Goal: Transaction & Acquisition: Purchase product/service

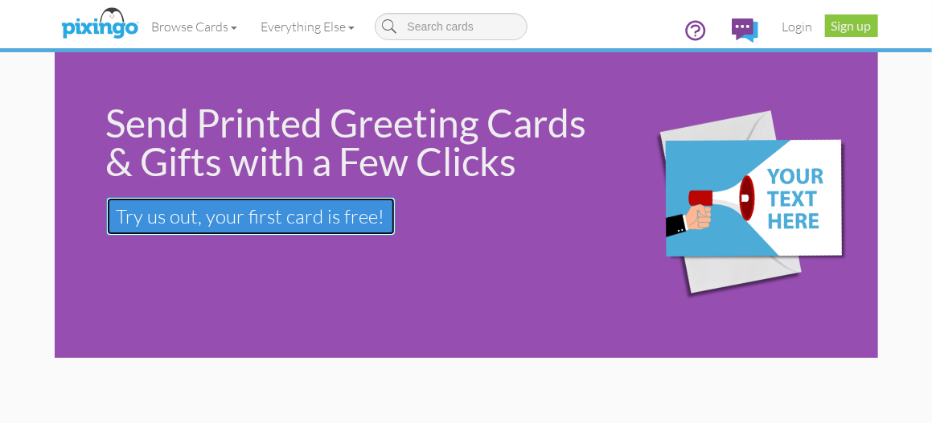
click at [255, 213] on span "Try us out, your first card is free!" at bounding box center [251, 216] width 269 height 24
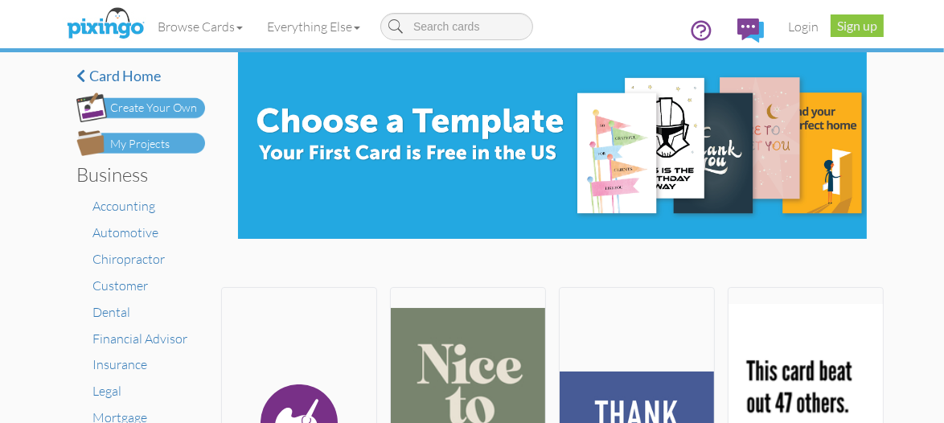
scroll to position [161, 0]
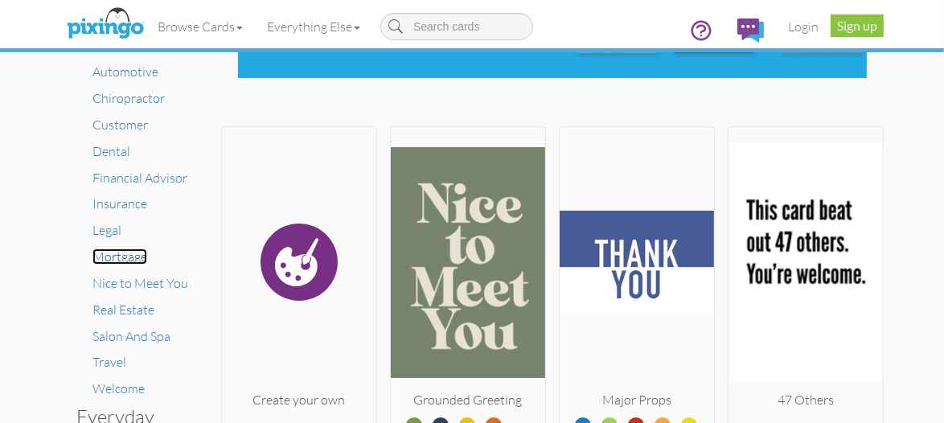
click at [121, 257] on span "Mortgage" at bounding box center [119, 257] width 55 height 16
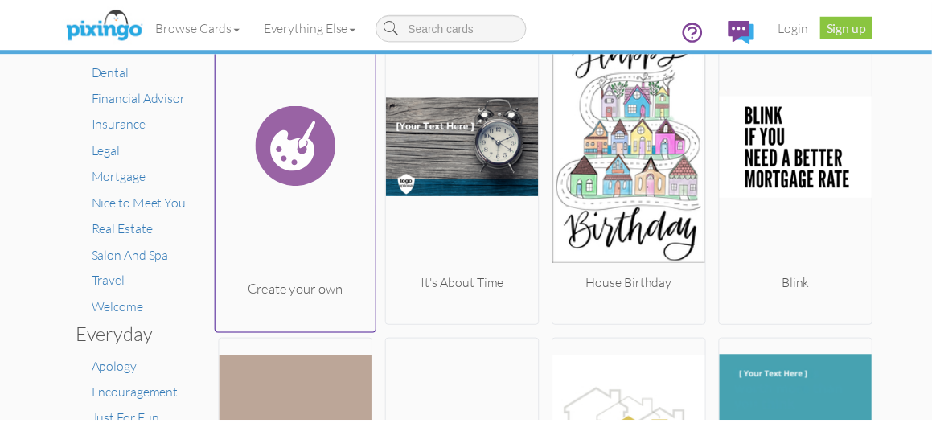
scroll to position [161, 0]
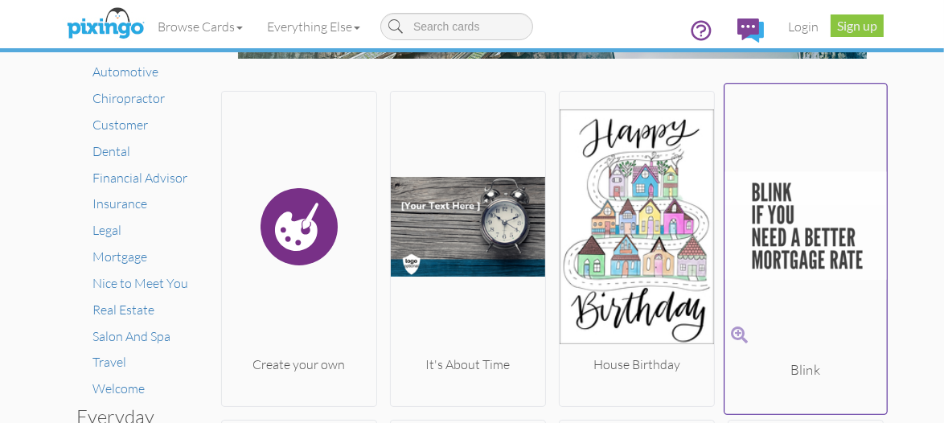
click at [783, 228] on img at bounding box center [806, 226] width 162 height 270
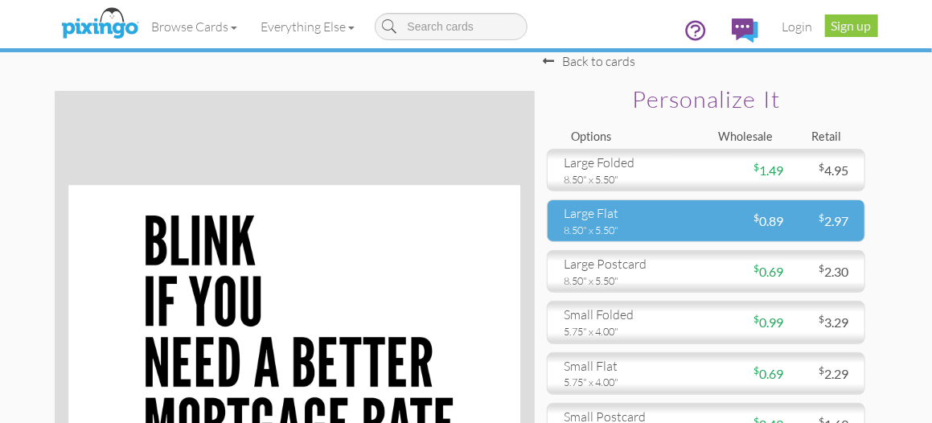
click at [711, 216] on div "$ 0.89" at bounding box center [744, 221] width 77 height 18
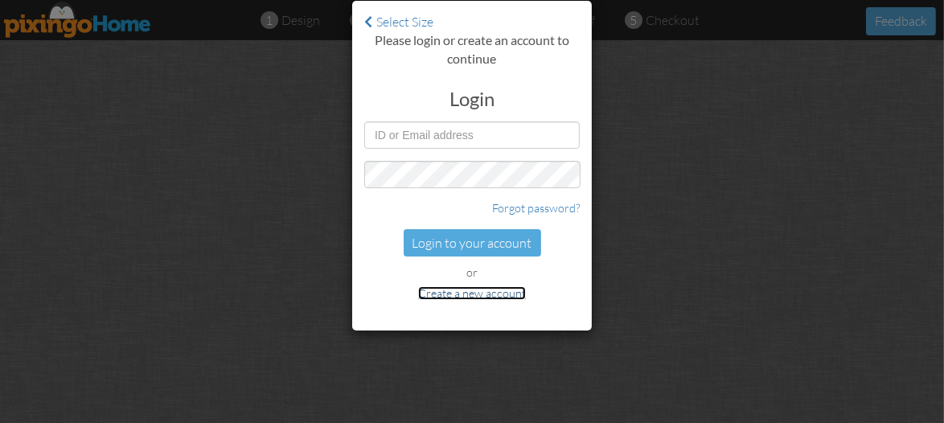
click at [463, 293] on link "Create a new account" at bounding box center [472, 293] width 108 height 14
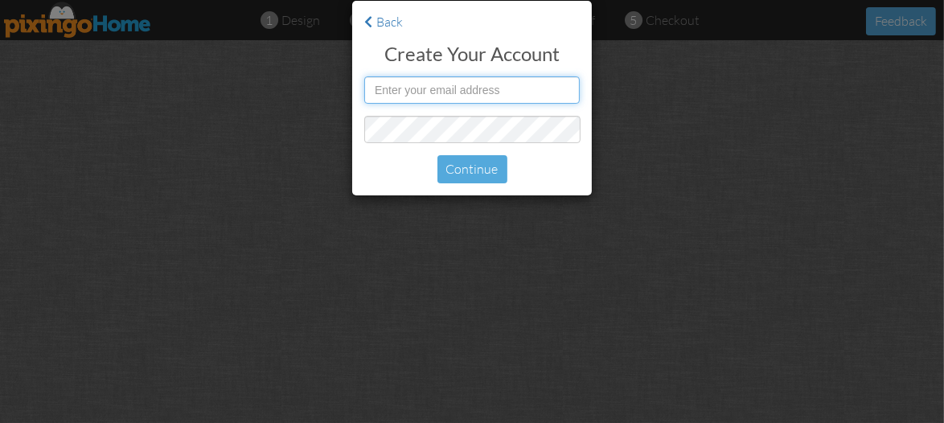
click at [410, 88] on input "text" at bounding box center [472, 89] width 216 height 27
type input "[PERSON_NAME][EMAIL_ADDRESS][PERSON_NAME][DOMAIN_NAME]"
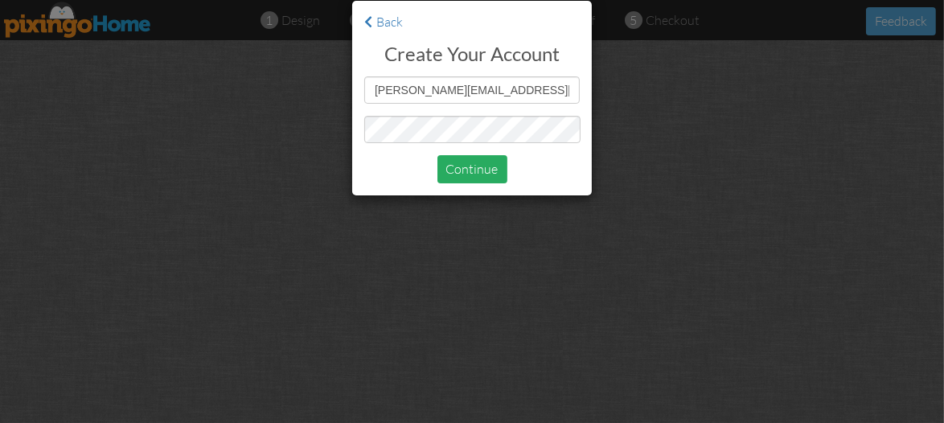
click at [484, 171] on div "Continue" at bounding box center [473, 169] width 70 height 28
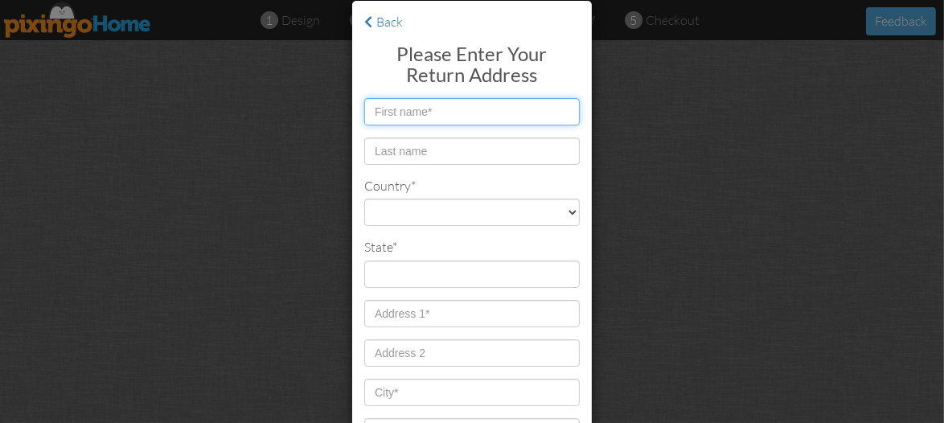
click at [473, 100] on input "text" at bounding box center [472, 111] width 216 height 27
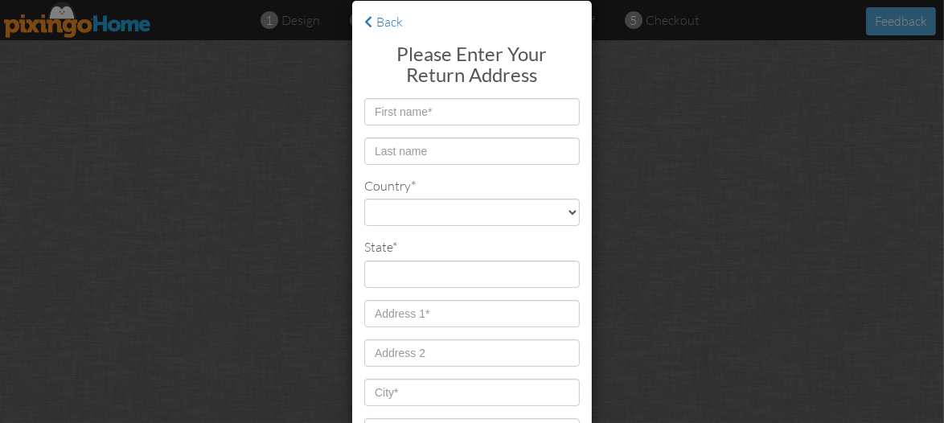
click at [924, 176] on div "Back Please enter your return address Country* United States -------------- Afg…" at bounding box center [472, 211] width 944 height 423
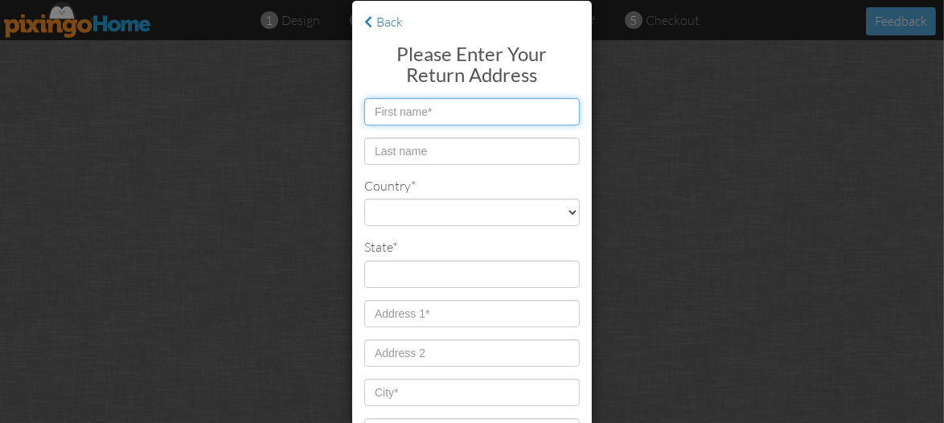
click at [448, 107] on input "text" at bounding box center [472, 111] width 216 height 27
type input "[PERSON_NAME]"
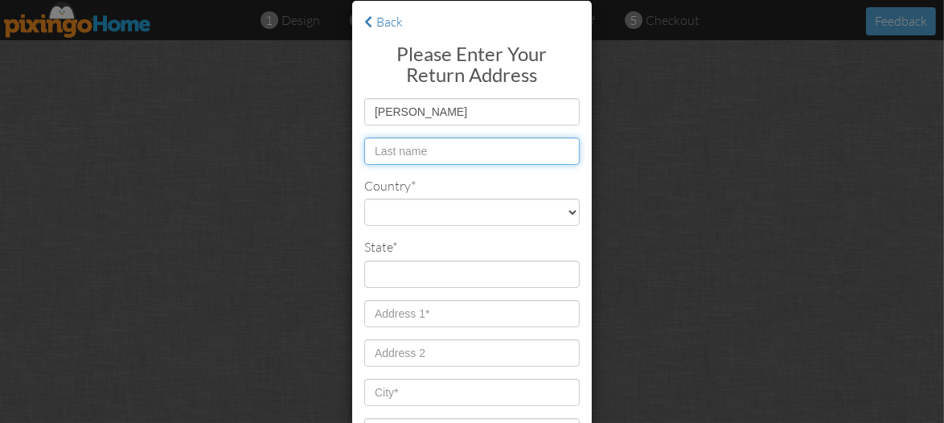
drag, startPoint x: 373, startPoint y: 144, endPoint x: 387, endPoint y: 143, distance: 13.7
click at [373, 144] on input "text" at bounding box center [472, 151] width 216 height 27
type input "[PERSON_NAME]"
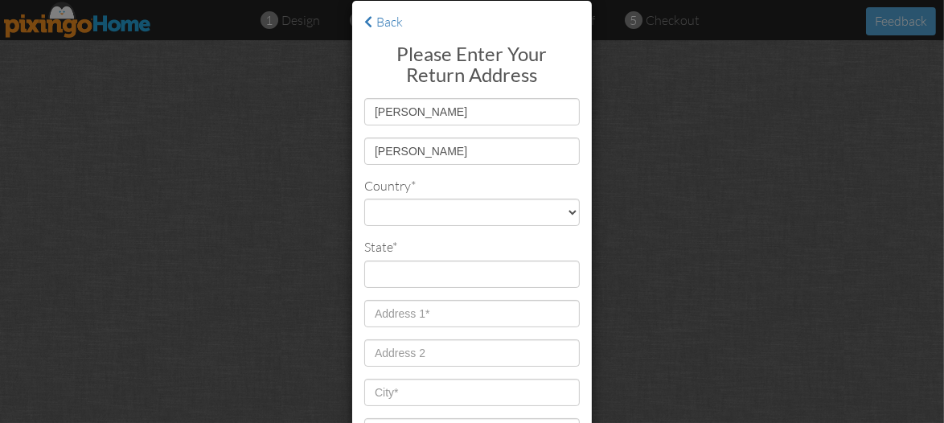
click at [187, 194] on div "Back Please enter your return address Jim Beaman Country* United States -------…" at bounding box center [472, 211] width 944 height 423
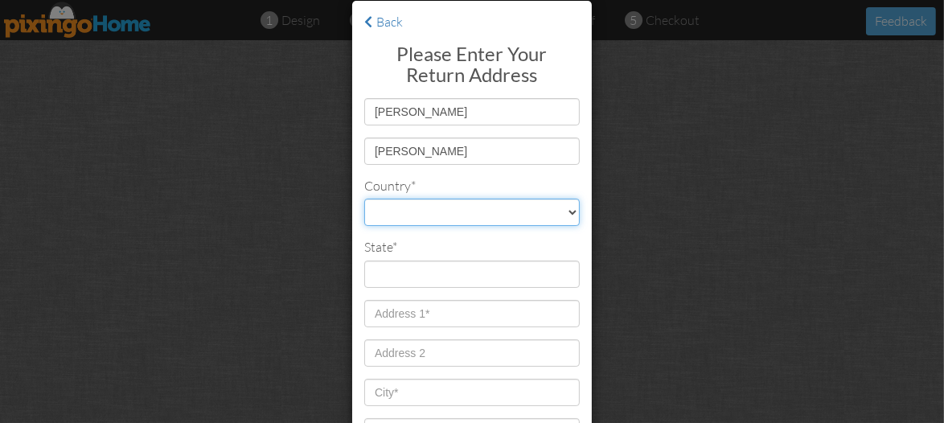
click at [569, 211] on select "[GEOGRAPHIC_DATA] -------------- [GEOGRAPHIC_DATA] [GEOGRAPHIC_DATA] [GEOGRAPHI…" at bounding box center [472, 212] width 216 height 27
select select "object:1343"
click at [364, 199] on select "[GEOGRAPHIC_DATA] -------------- [GEOGRAPHIC_DATA] [GEOGRAPHIC_DATA] [GEOGRAPHI…" at bounding box center [472, 212] width 216 height 27
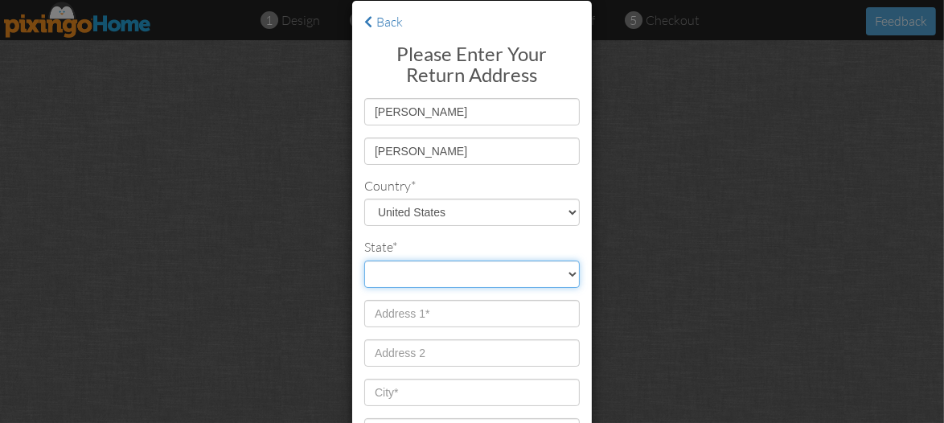
click at [426, 277] on select "AA (Military) AE (Military) [US_STATE] [US_STATE] [US_STATE] AP (Military) [US_…" at bounding box center [472, 274] width 216 height 27
select select "object:1646"
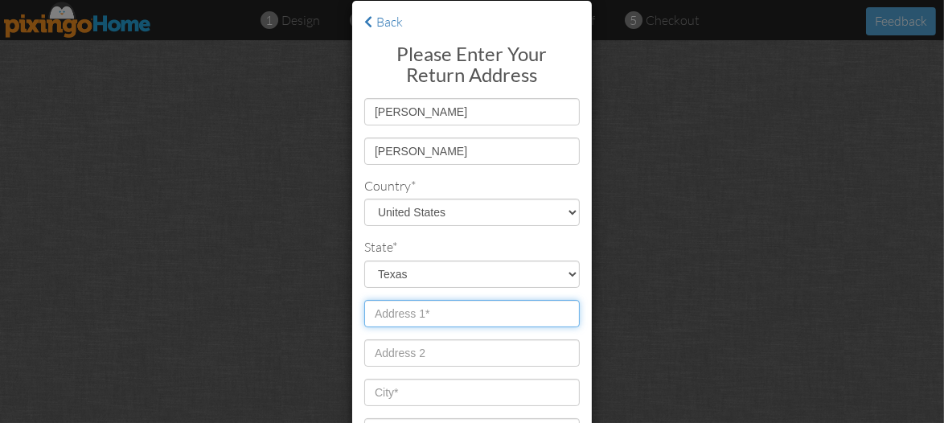
click at [441, 315] on input "text" at bounding box center [472, 313] width 216 height 27
type input "[STREET_ADDRESS]"
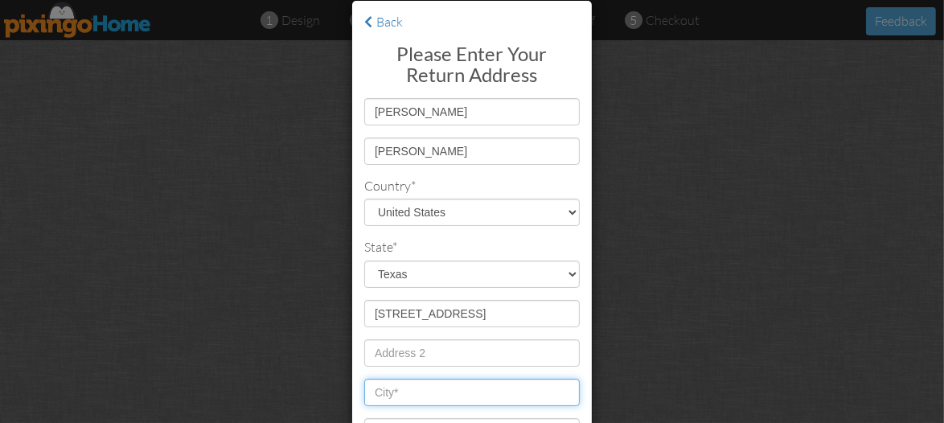
type input "[GEOGRAPHIC_DATA]"
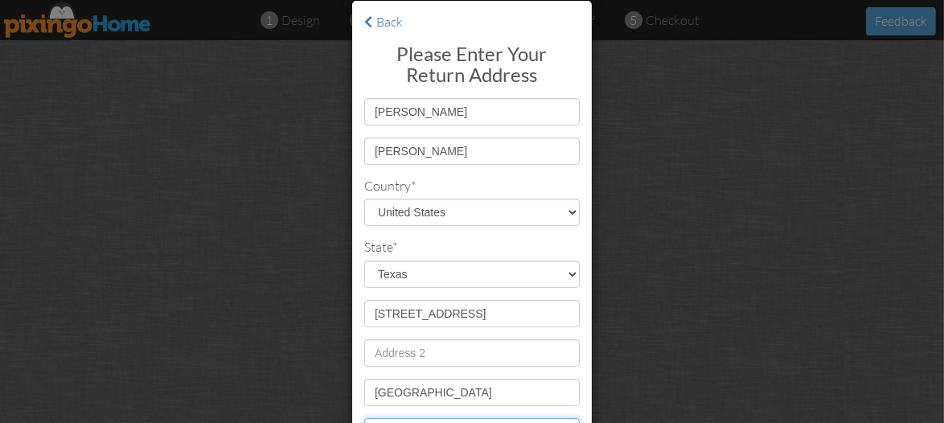
type input "75248"
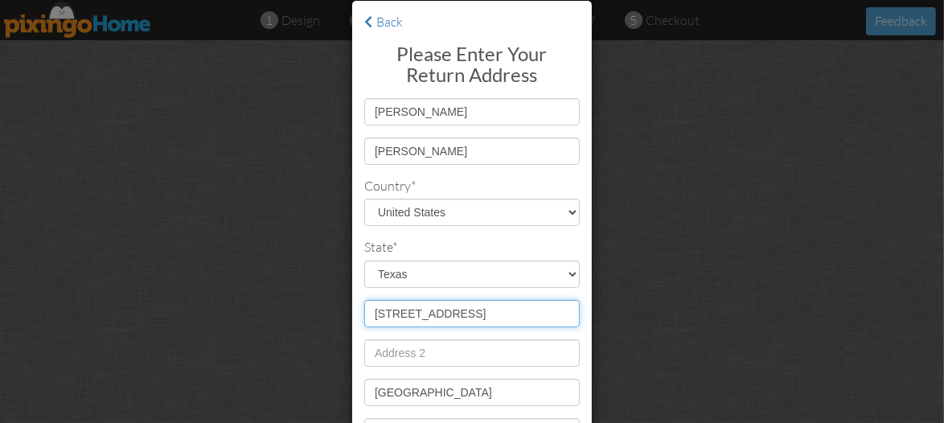
scroll to position [74, 0]
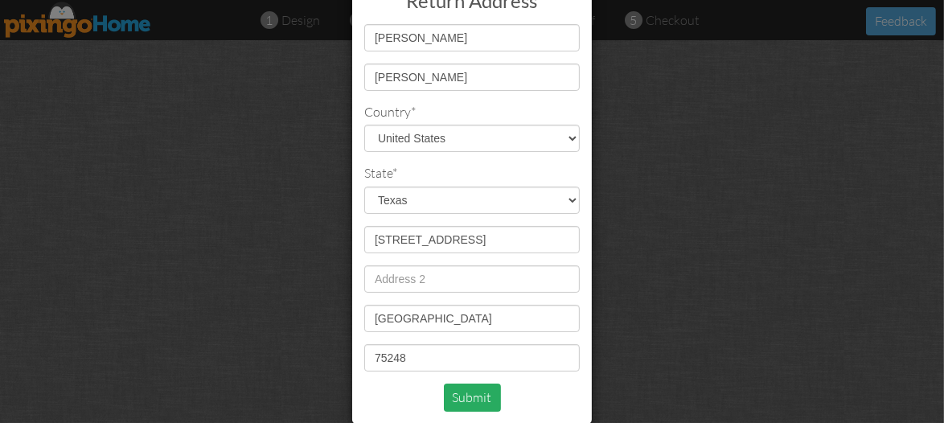
click at [475, 393] on div "Submit" at bounding box center [472, 398] width 57 height 28
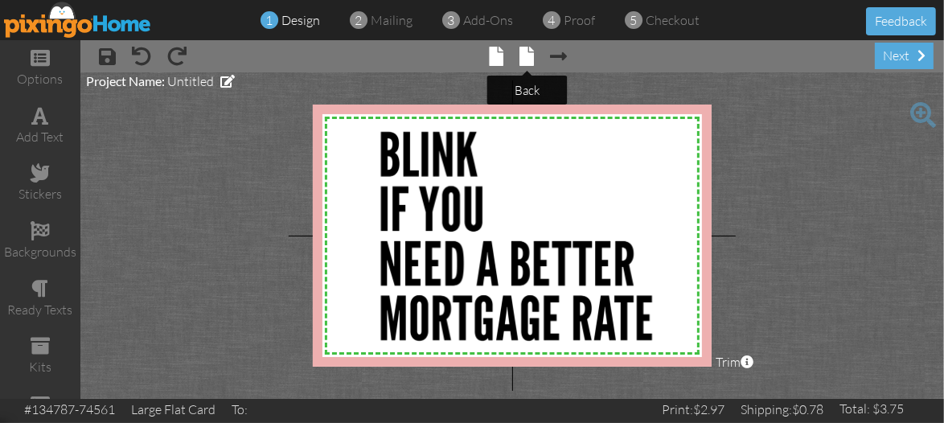
click at [532, 50] on span at bounding box center [527, 56] width 14 height 19
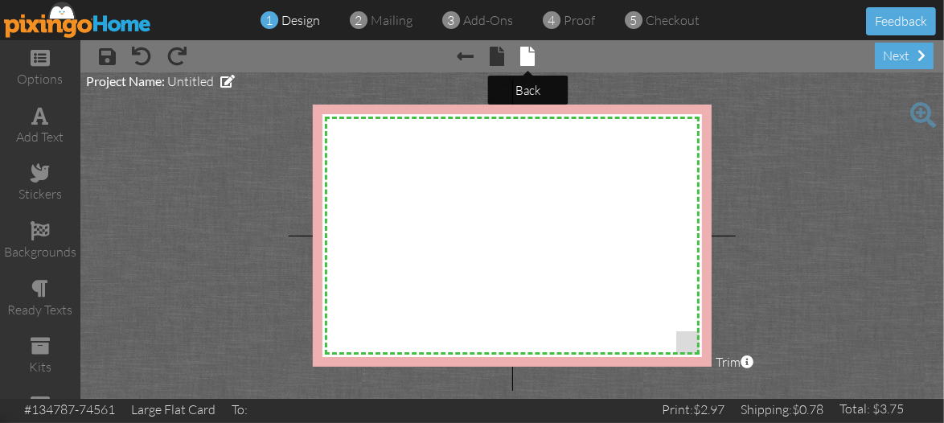
click at [532, 88] on tip-tip "× back" at bounding box center [528, 90] width 25 height 15
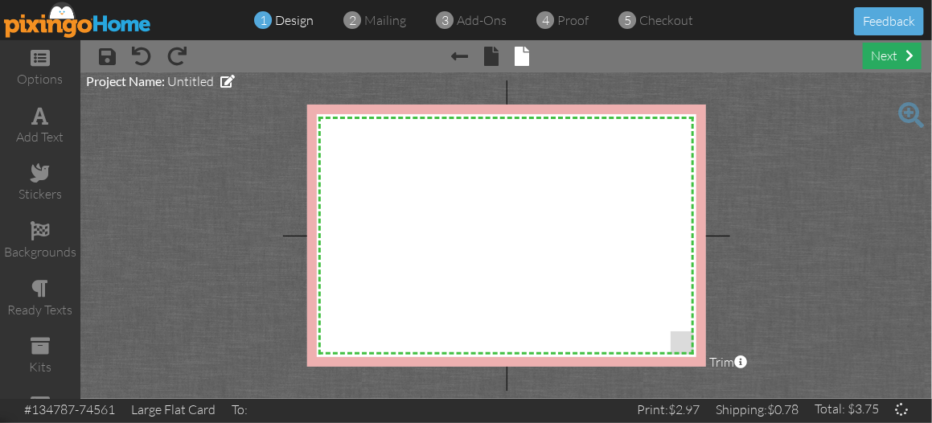
click at [895, 42] on div "× save × undo × redo × Previous page × front × back next" at bounding box center [506, 56] width 852 height 32
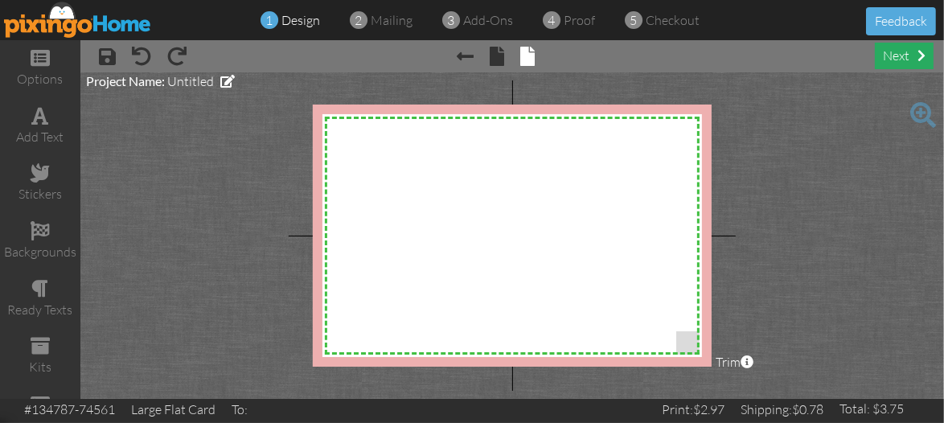
click at [924, 55] on span at bounding box center [922, 55] width 8 height 13
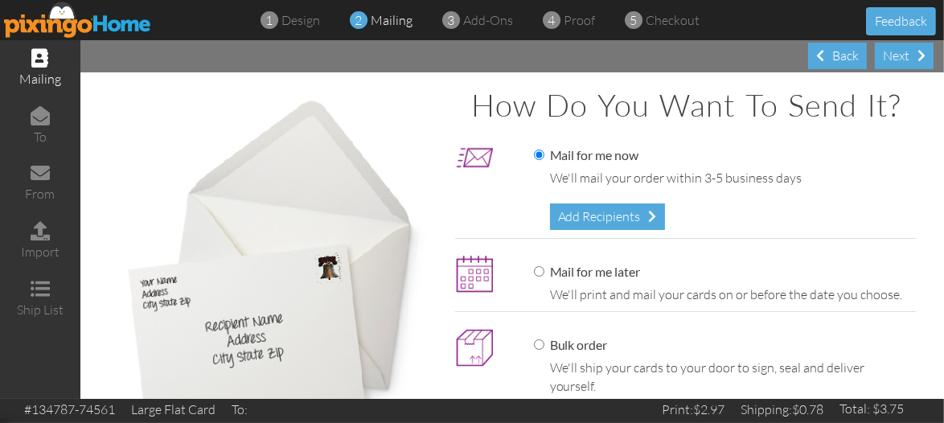
scroll to position [60, 0]
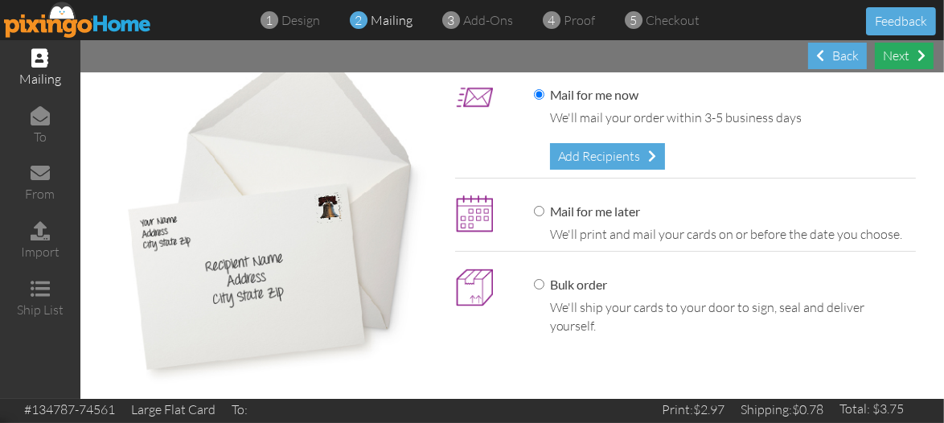
click at [905, 60] on div "Next" at bounding box center [904, 56] width 59 height 27
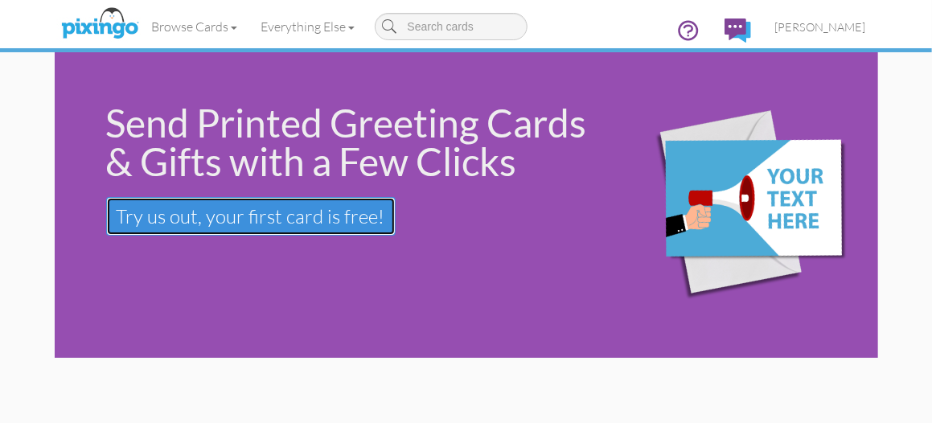
click at [249, 215] on span "Try us out, your first card is free!" at bounding box center [251, 216] width 269 height 24
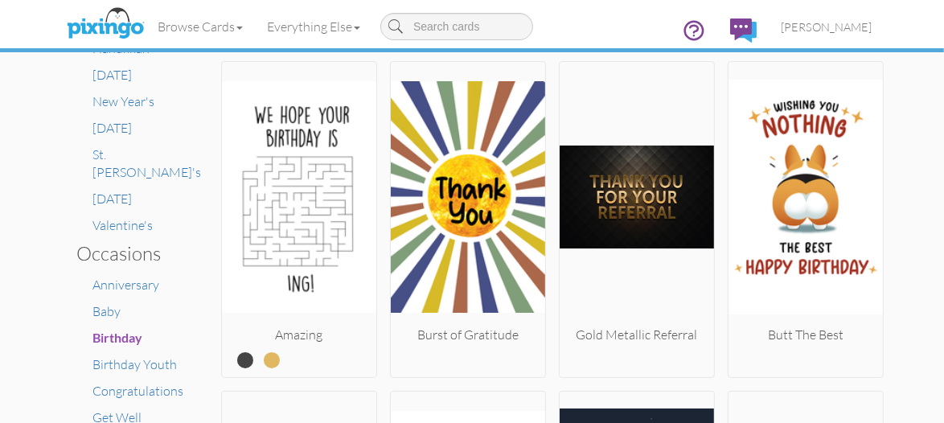
scroll to position [1046, 0]
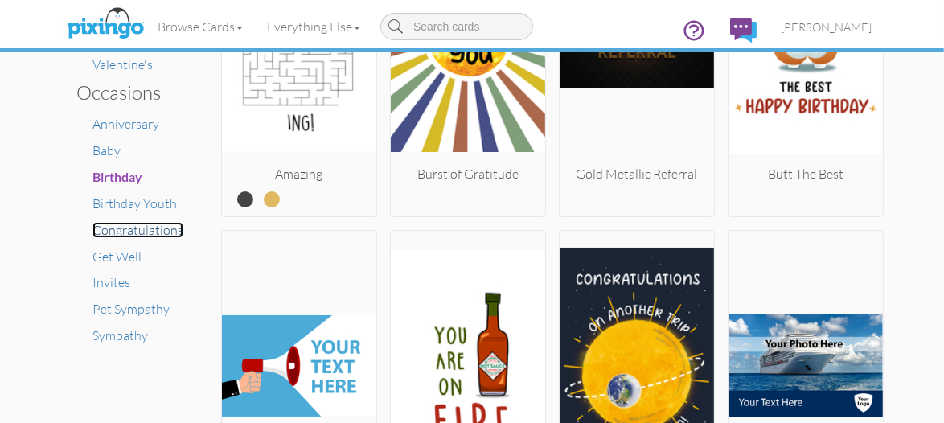
click at [127, 222] on span "Congratulations" at bounding box center [137, 230] width 91 height 16
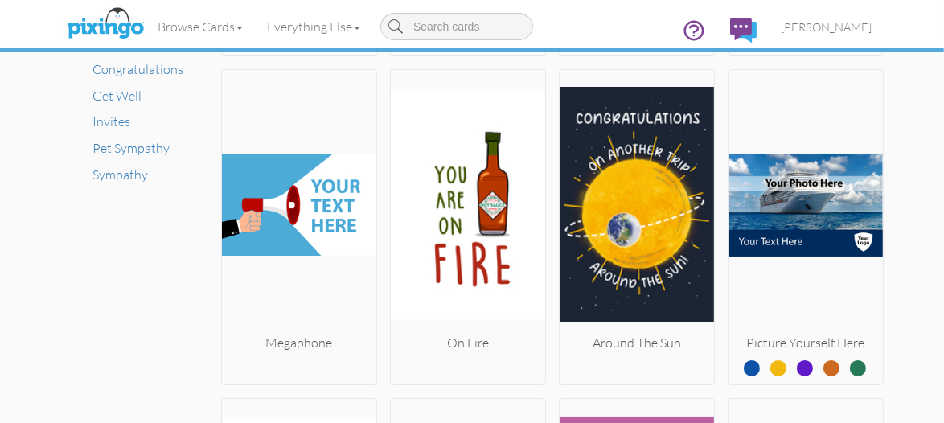
scroll to position [1126, 0]
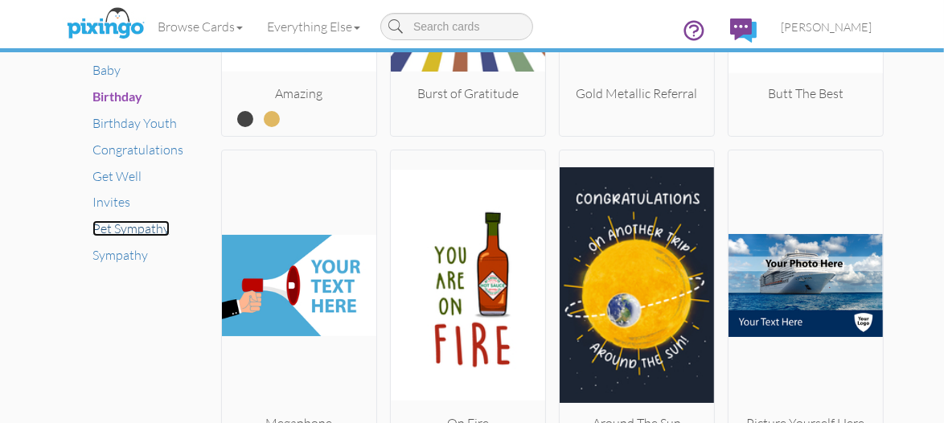
click at [137, 220] on span "Pet Sympathy" at bounding box center [130, 228] width 77 height 16
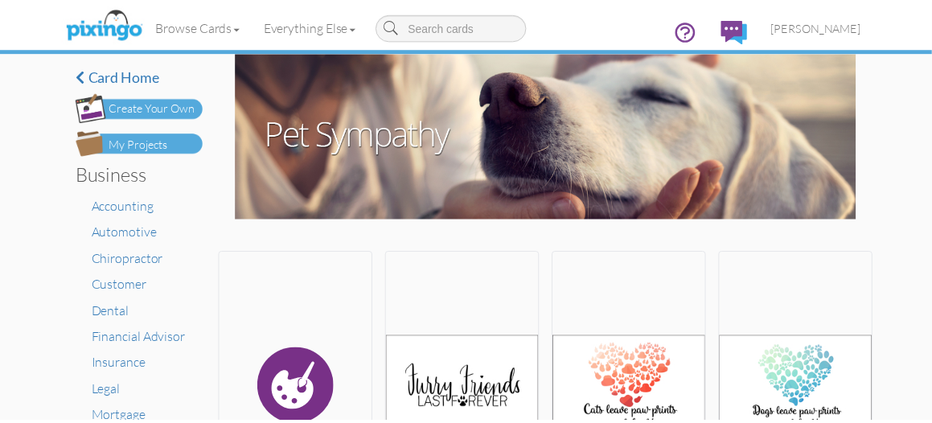
scroll to position [161, 0]
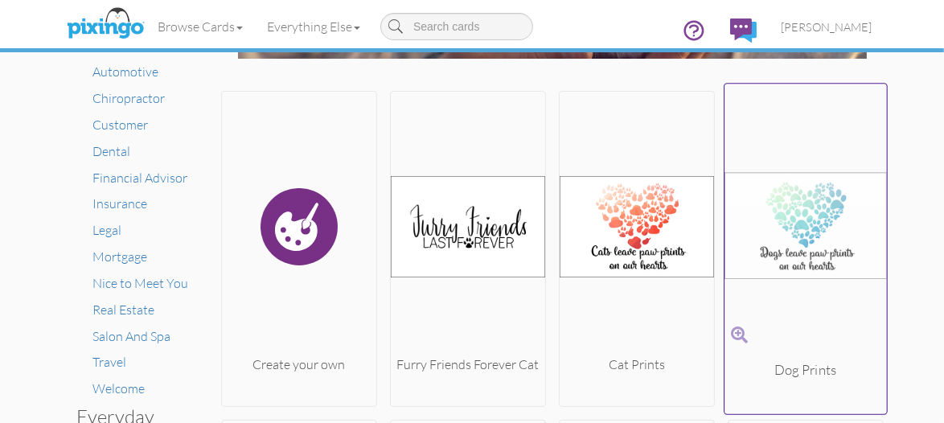
click at [801, 231] on img at bounding box center [806, 226] width 162 height 270
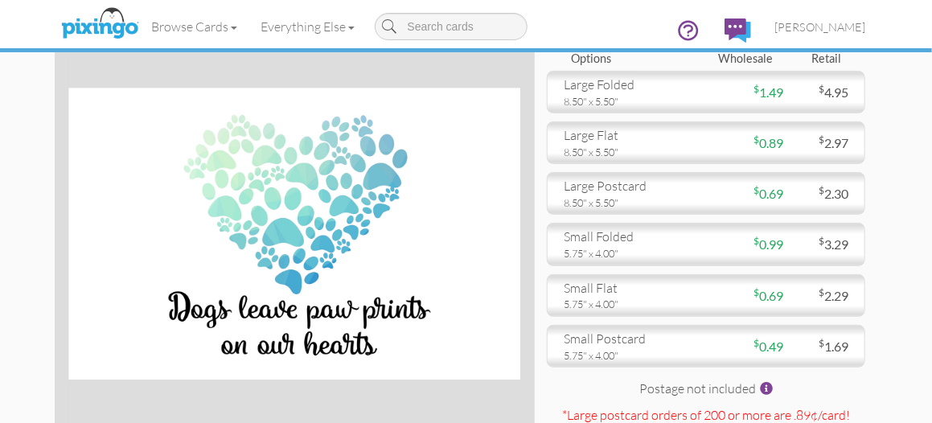
scroll to position [97, 0]
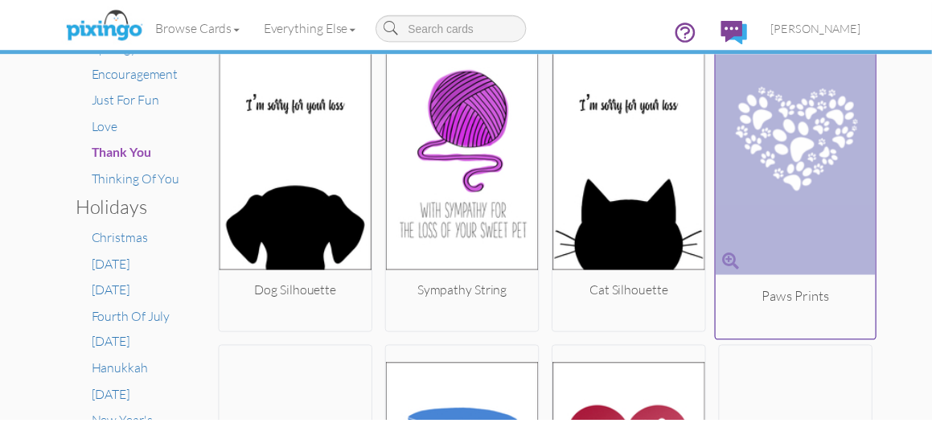
scroll to position [804, 0]
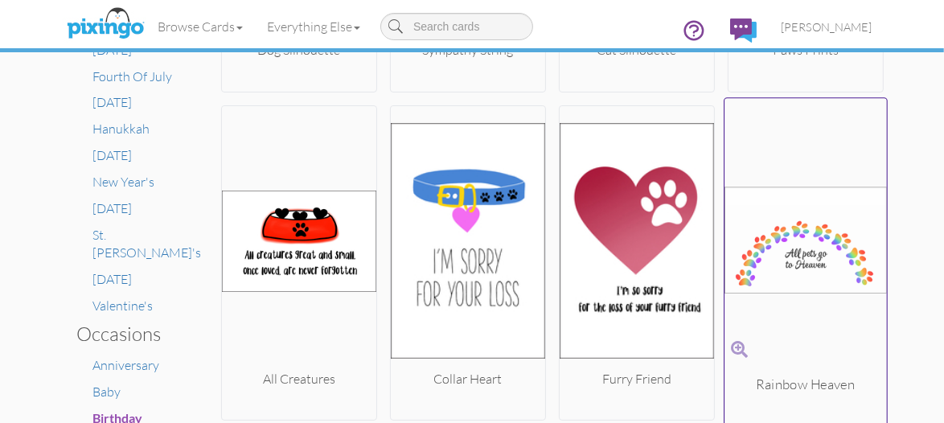
click at [838, 248] on img at bounding box center [806, 240] width 162 height 270
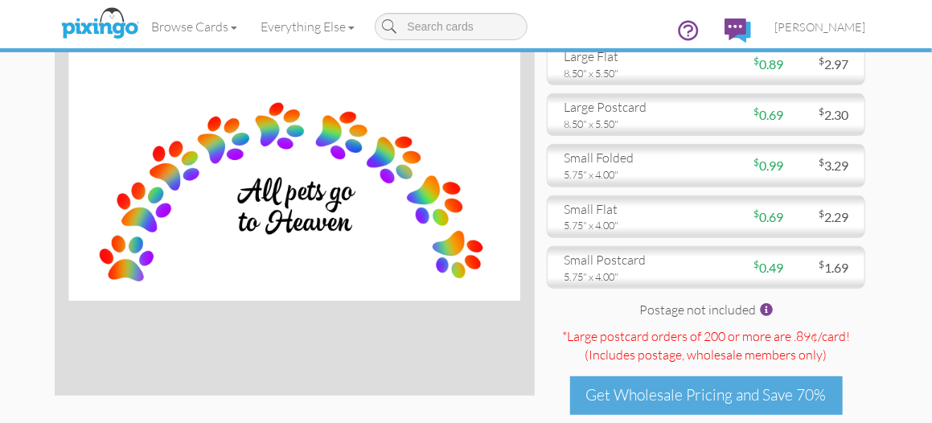
scroll to position [76, 0]
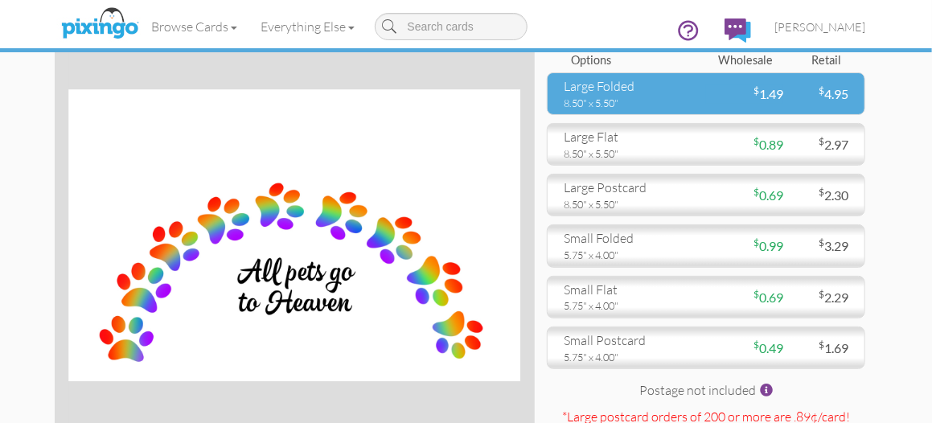
click at [637, 91] on div "large folded" at bounding box center [629, 86] width 130 height 18
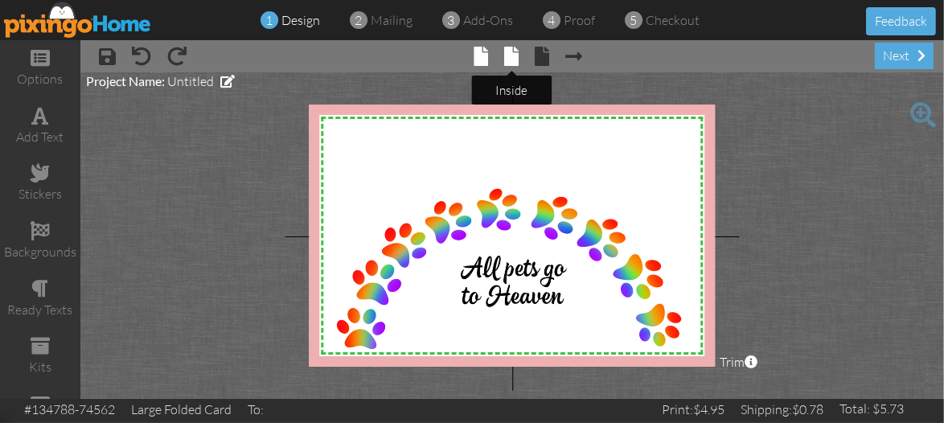
click at [514, 59] on span at bounding box center [512, 56] width 14 height 19
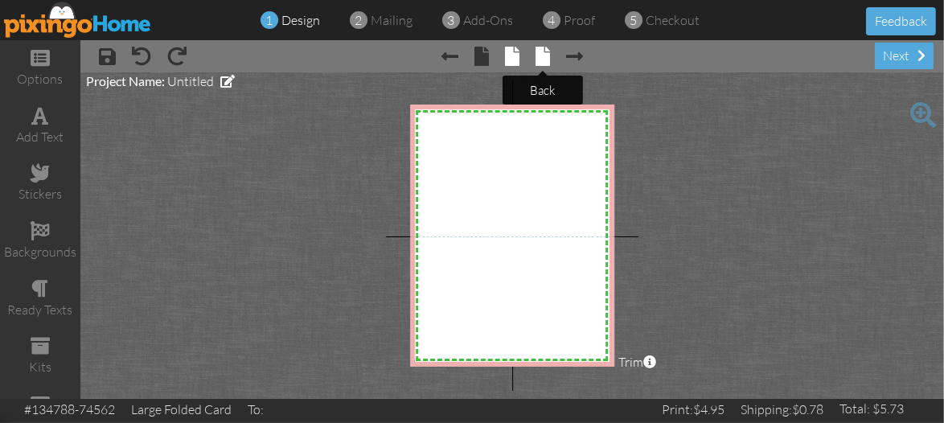
click at [542, 54] on span at bounding box center [543, 56] width 14 height 19
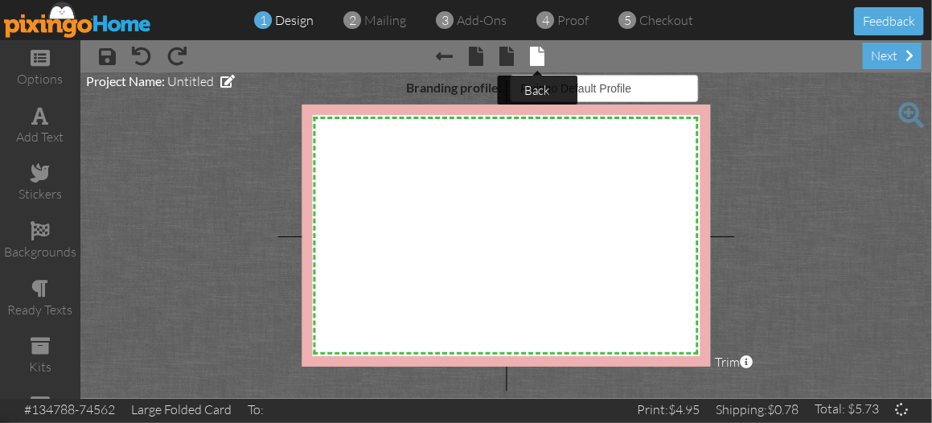
select select "object:2712"
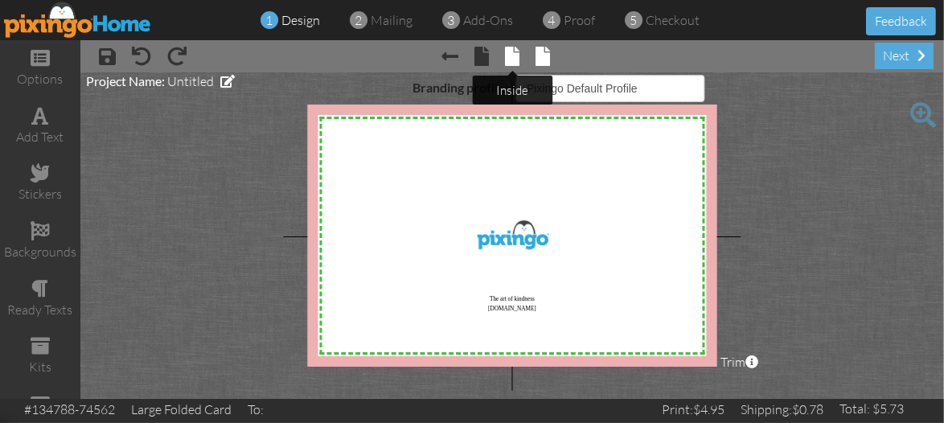
click at [510, 52] on span at bounding box center [513, 56] width 14 height 19
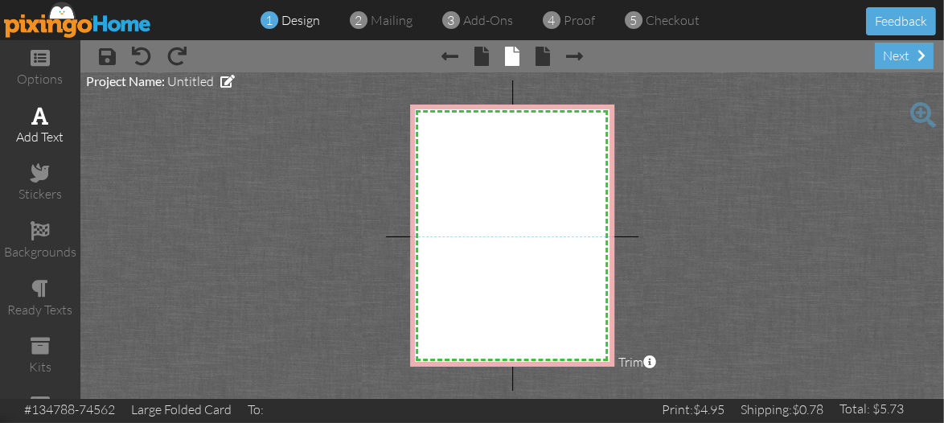
click at [43, 122] on div "add text" at bounding box center [40, 126] width 80 height 56
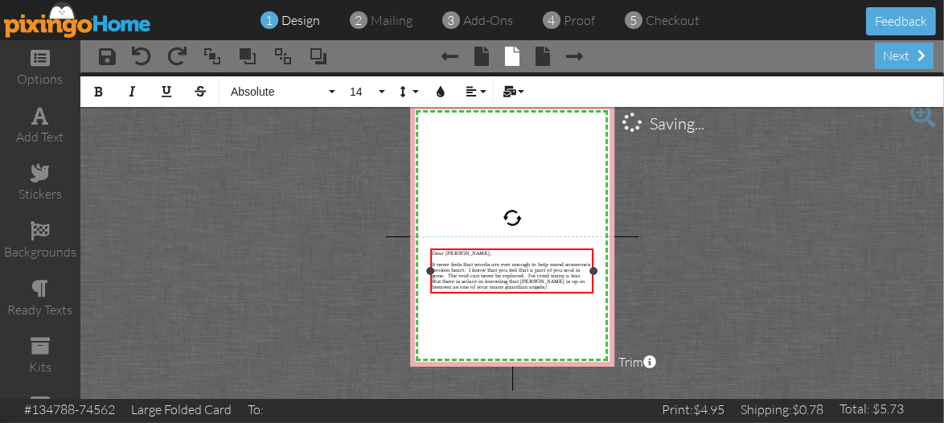
click at [534, 282] on span "It never feels that words are ever enough to help mend someone's broken heart. …" at bounding box center [512, 275] width 158 height 28
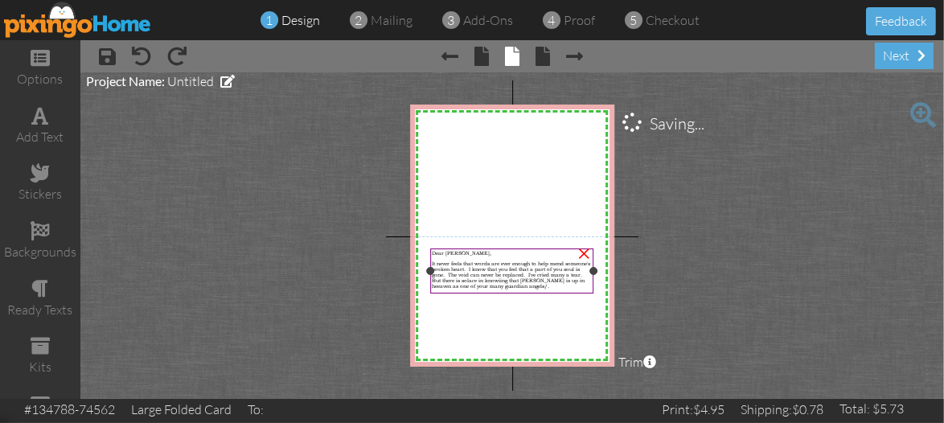
click at [578, 290] on div "Dear [PERSON_NAME], It never feels that words are ever enough to help mend some…" at bounding box center [512, 270] width 163 height 42
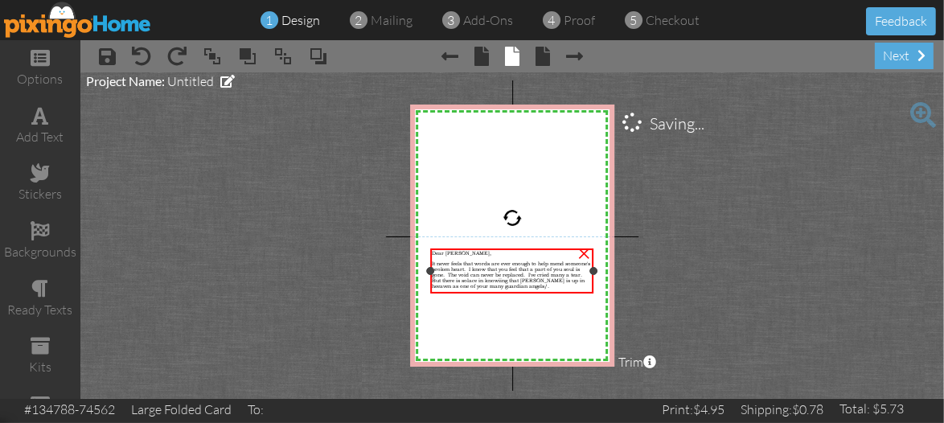
click at [574, 284] on div "It never feels that words are ever enough to help mend someone's broken heart. …" at bounding box center [513, 275] width 160 height 28
click at [570, 279] on span "It never feels that words are ever enough to help mend someone's broken heart. …" at bounding box center [512, 275] width 158 height 28
click at [36, 125] on div "add text" at bounding box center [40, 126] width 80 height 56
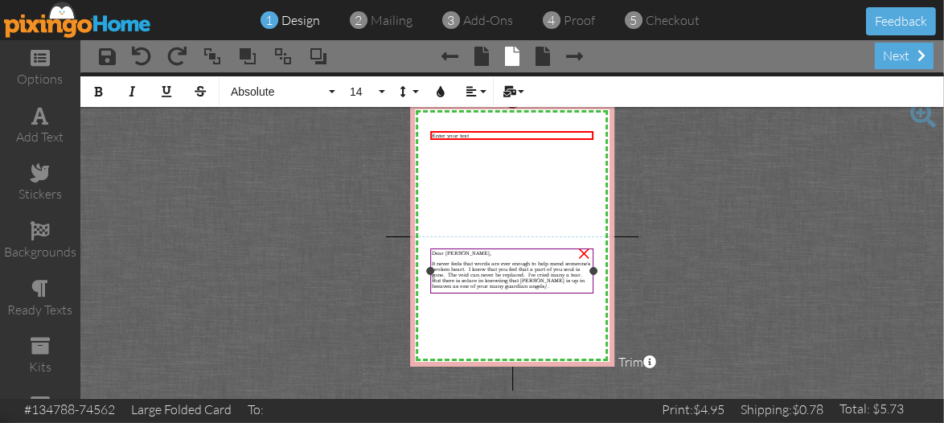
click at [557, 286] on span "It never feels that words are ever enough to help mend someone's broken heart. …" at bounding box center [512, 275] width 158 height 28
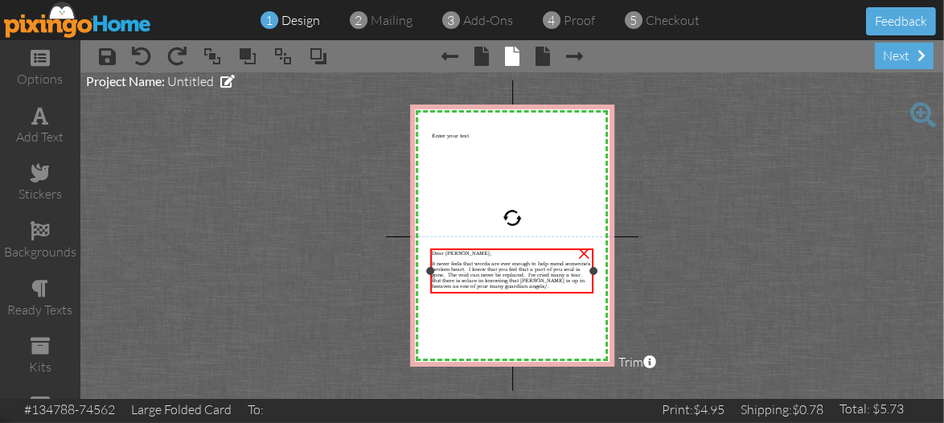
click at [532, 272] on span "It never feels that words are ever enough to help mend someone's broken heart. …" at bounding box center [512, 275] width 158 height 28
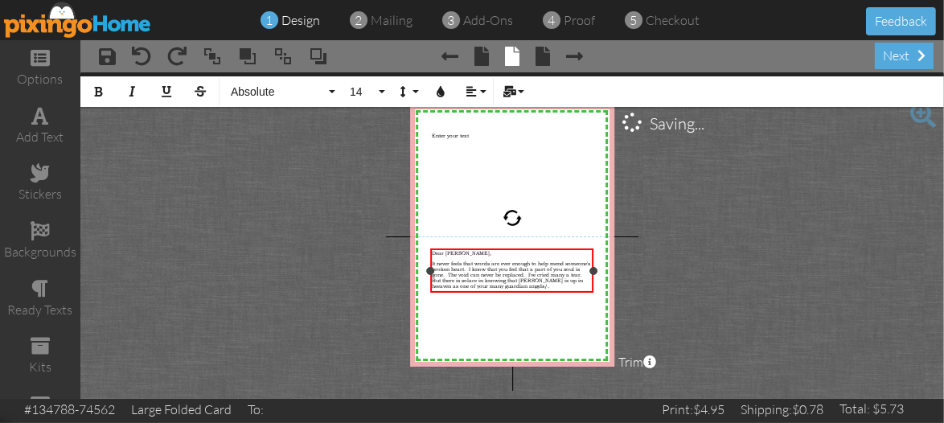
click at [565, 288] on div "It never feels that words are ever enough to help mend someone's broken heart. …" at bounding box center [513, 275] width 160 height 28
click at [560, 289] on div "It never feels that words are ever enough to help mend someone's broken heart. …" at bounding box center [513, 275] width 160 height 28
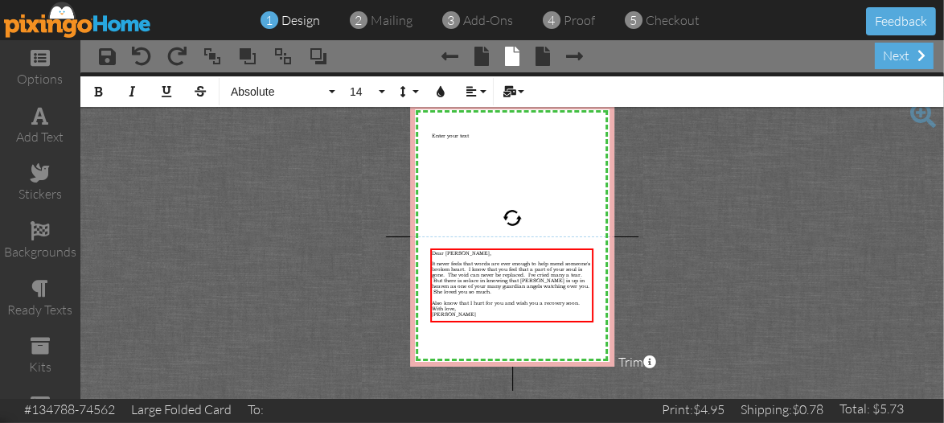
click at [654, 361] on span at bounding box center [649, 362] width 13 height 13
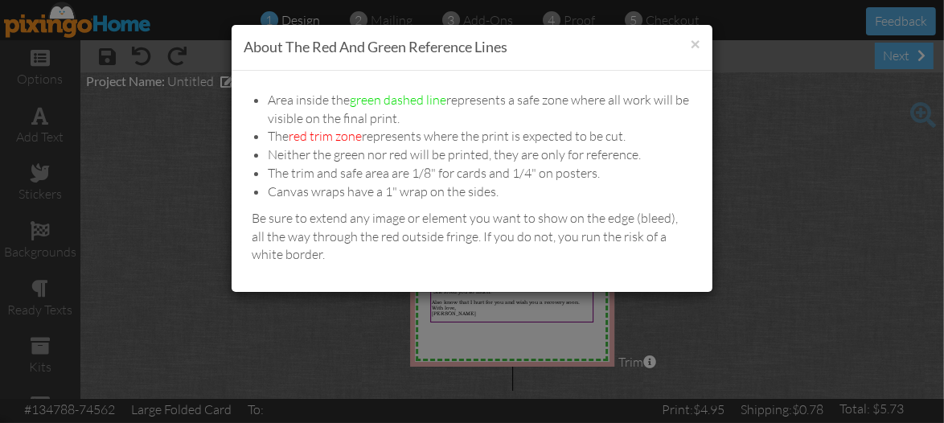
click at [452, 364] on div "× About the red and green reference lines Area inside the green dashed line rep…" at bounding box center [472, 211] width 944 height 423
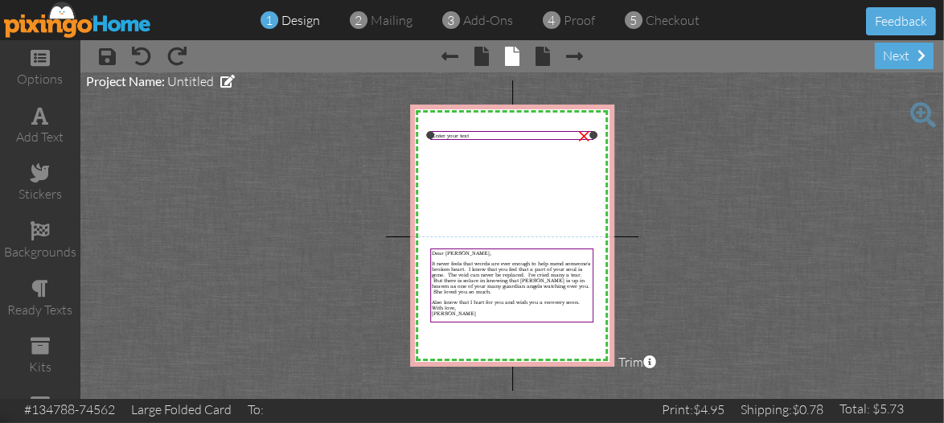
click at [585, 134] on div "×" at bounding box center [584, 134] width 26 height 26
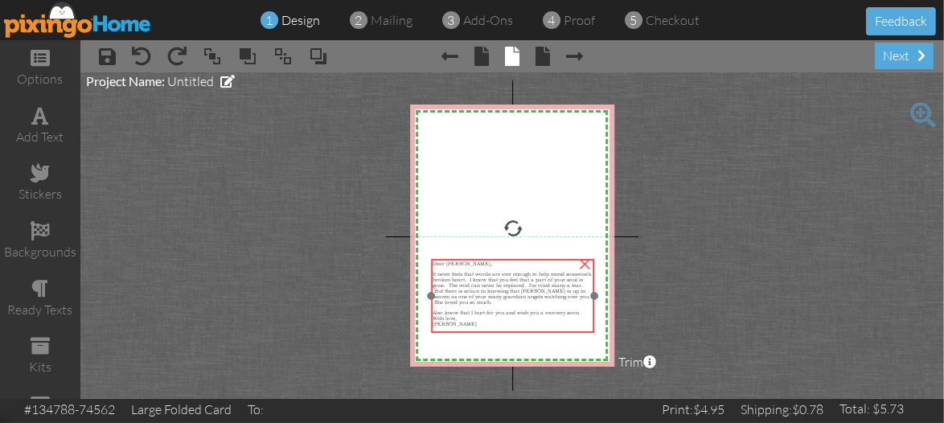
drag, startPoint x: 438, startPoint y: 256, endPoint x: 439, endPoint y: 266, distance: 10.5
click at [439, 266] on div at bounding box center [514, 268] width 160 height 5
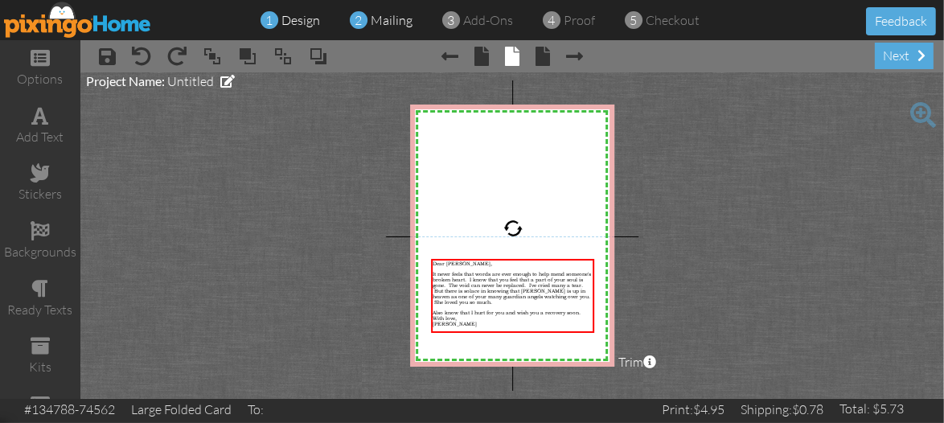
click at [386, 24] on span "mailing" at bounding box center [392, 20] width 42 height 16
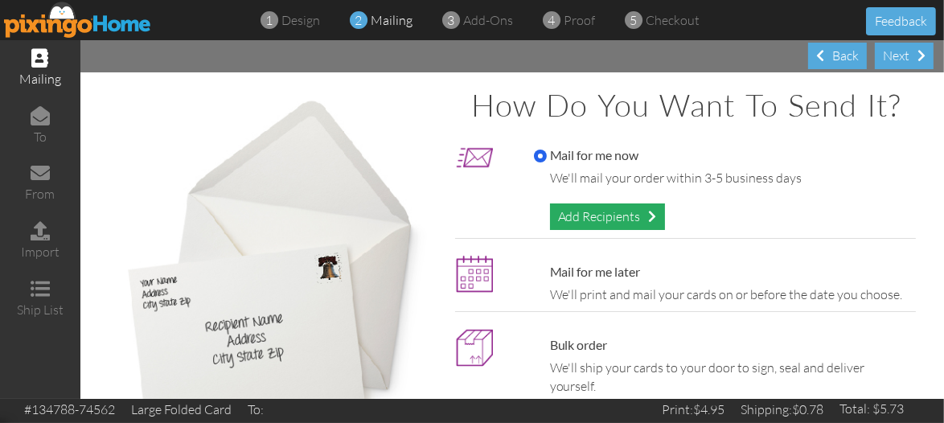
click at [605, 221] on div "Add Recipients" at bounding box center [607, 216] width 115 height 27
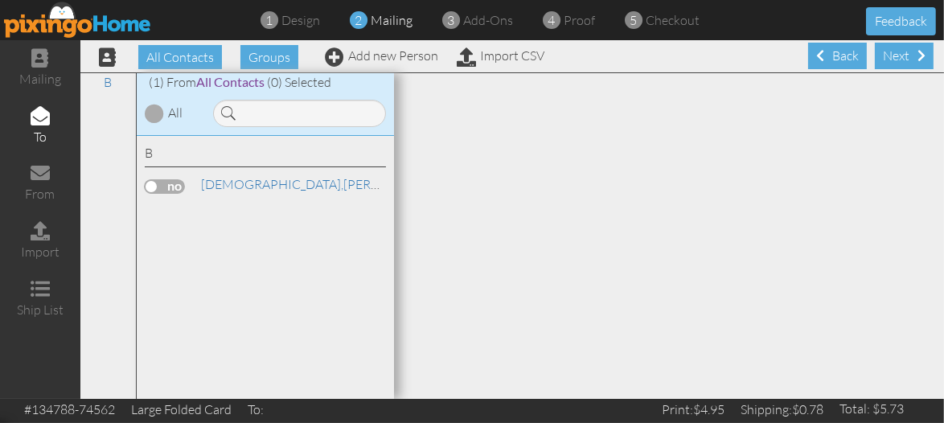
click at [150, 183] on label at bounding box center [165, 186] width 40 height 14
click at [0, 0] on input "checkbox" at bounding box center [0, 0] width 0 height 0
click at [171, 184] on label at bounding box center [165, 186] width 40 height 14
click at [0, 0] on input "checkbox" at bounding box center [0, 0] width 0 height 0
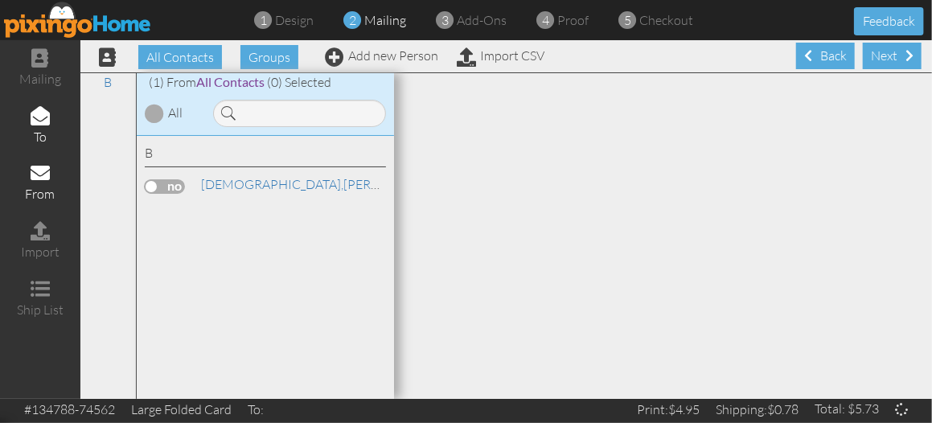
click at [36, 179] on span at bounding box center [40, 172] width 19 height 19
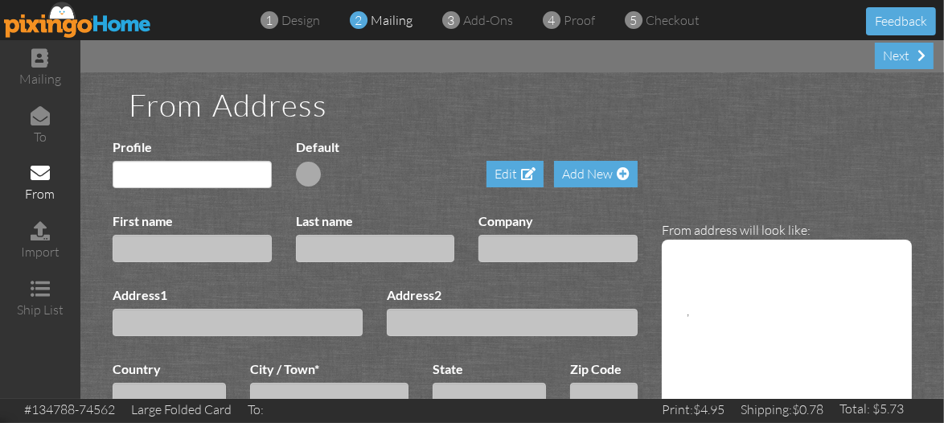
type input "[PERSON_NAME]"
type input "[STREET_ADDRESS]"
type input "[GEOGRAPHIC_DATA]"
type input "75248"
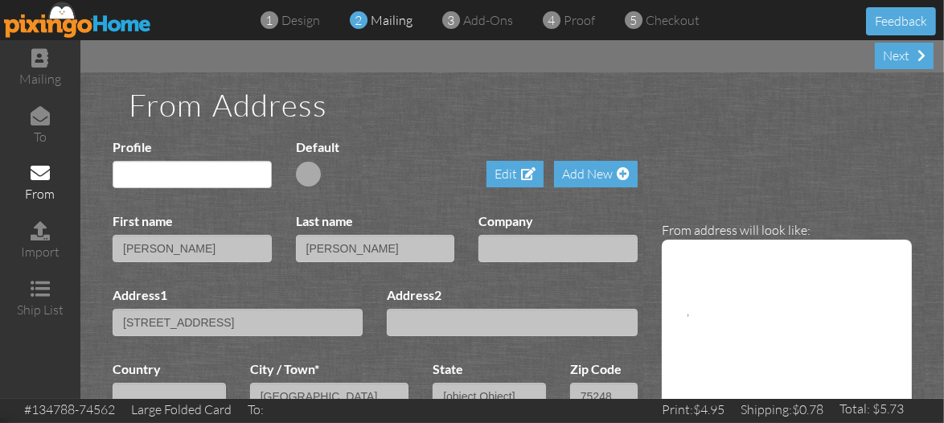
select select "object:3075"
select select "object:2828"
select select "object:3077"
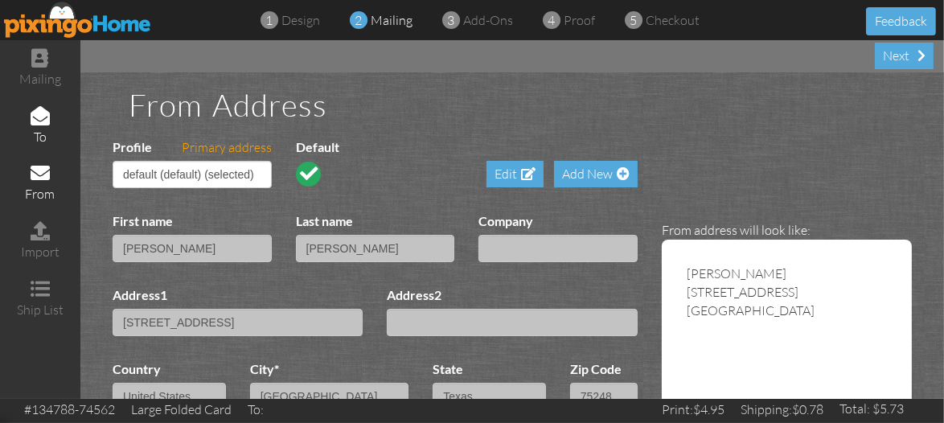
click at [35, 116] on span at bounding box center [40, 115] width 19 height 19
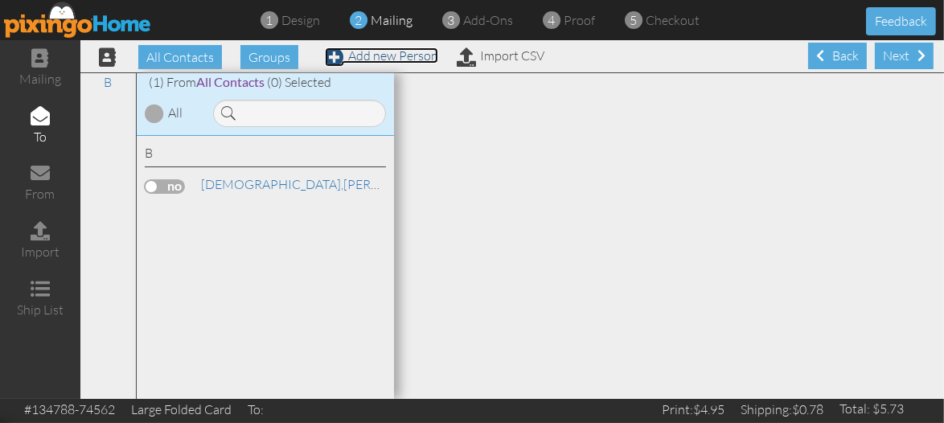
click at [335, 54] on span at bounding box center [334, 56] width 19 height 19
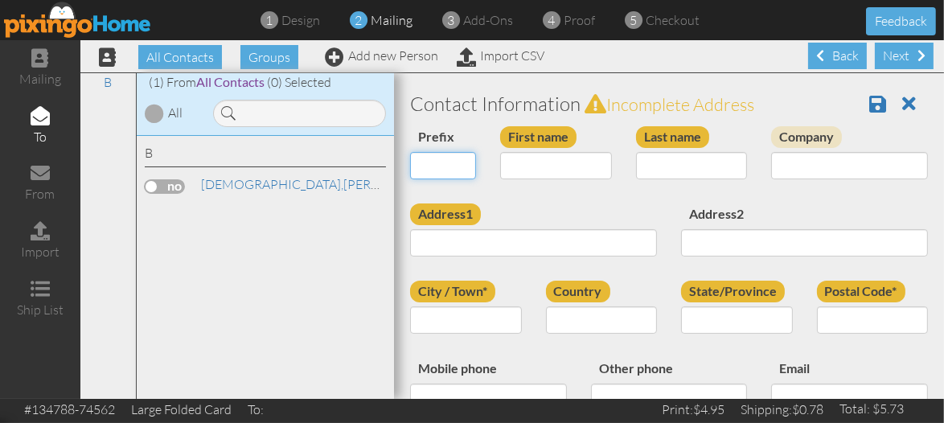
click at [469, 166] on select "Dr. Mr. Mrs." at bounding box center [443, 165] width 66 height 27
click at [410, 152] on select "Dr. Mr. Mrs." at bounding box center [443, 165] width 66 height 27
drag, startPoint x: 520, startPoint y: 166, endPoint x: 528, endPoint y: 165, distance: 8.2
click at [524, 166] on input "First name" at bounding box center [556, 165] width 112 height 27
click at [465, 162] on select "Dr. Mr. Mrs." at bounding box center [443, 165] width 66 height 27
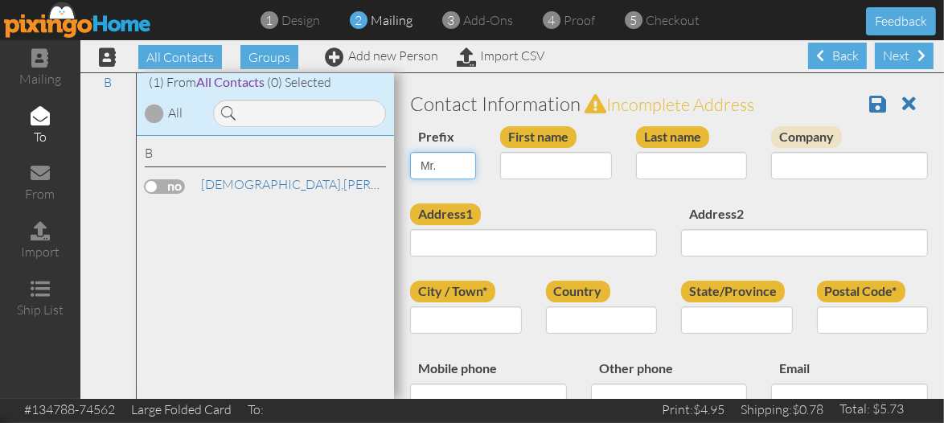
click at [465, 162] on select "Dr. Mr. Mrs." at bounding box center [443, 165] width 66 height 27
click at [444, 162] on select "Dr. Mr. Mrs." at bounding box center [443, 165] width 66 height 27
click at [465, 162] on select "Dr. Mr. Mrs." at bounding box center [443, 165] width 66 height 27
select select "string:"
click at [410, 152] on select "Dr. Mr. Mrs." at bounding box center [443, 165] width 66 height 27
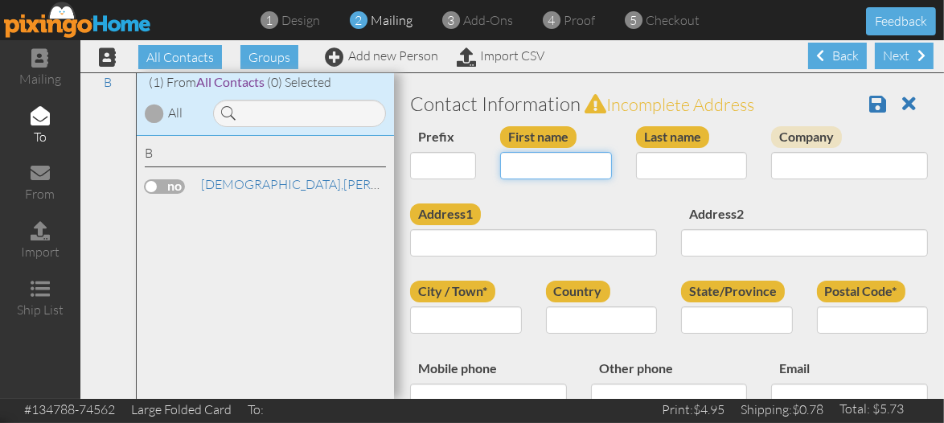
click at [505, 161] on input "First name" at bounding box center [556, 165] width 112 height 27
type input "Mr. and [PERSON_NAME]"
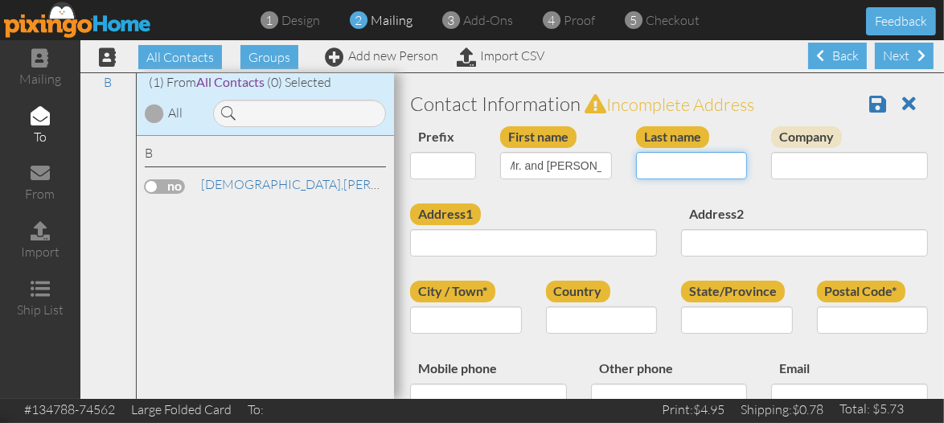
scroll to position [0, 0]
type input "[PERSON_NAME]"
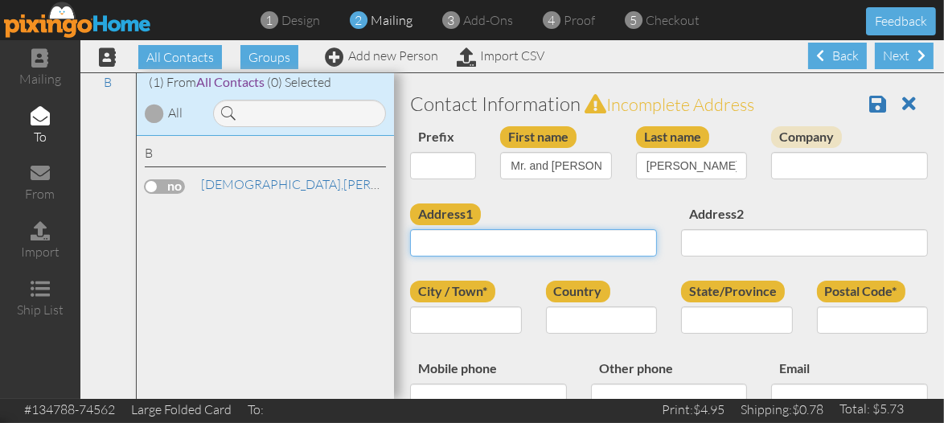
click at [434, 240] on input "Address1" at bounding box center [533, 242] width 247 height 27
type input "[STREET_ADDRESS]"
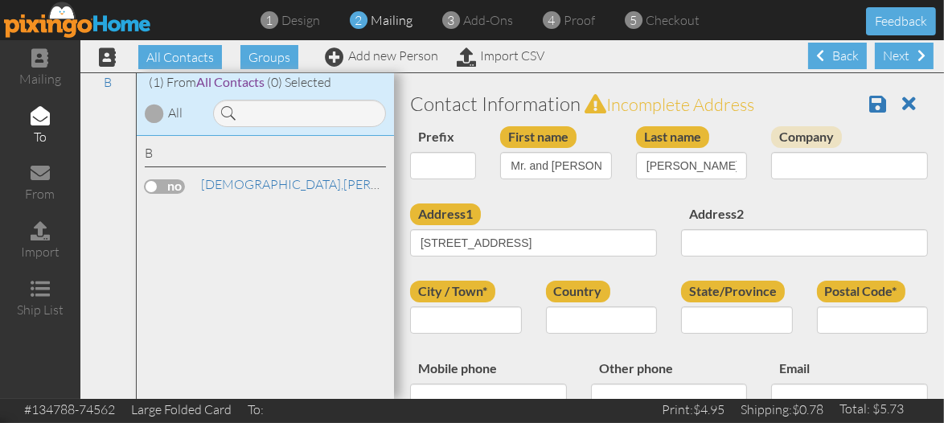
type input "[PERSON_NAME] Bank Mortgage"
type input "[GEOGRAPHIC_DATA]"
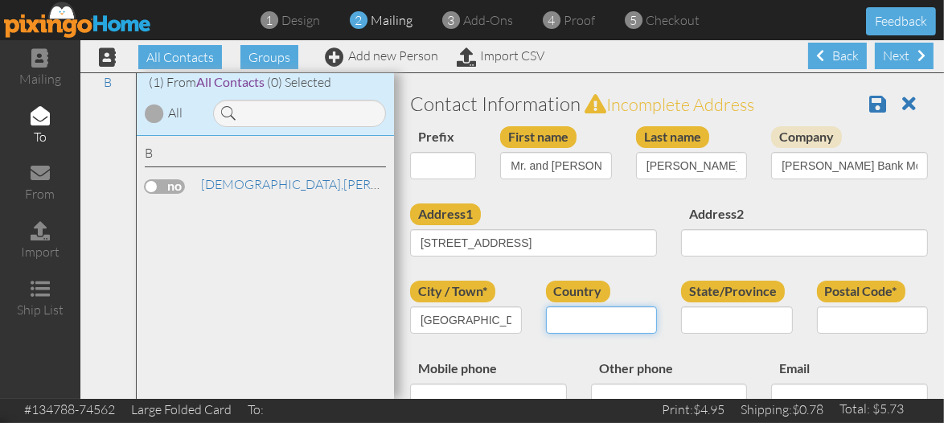
select select "object:2828"
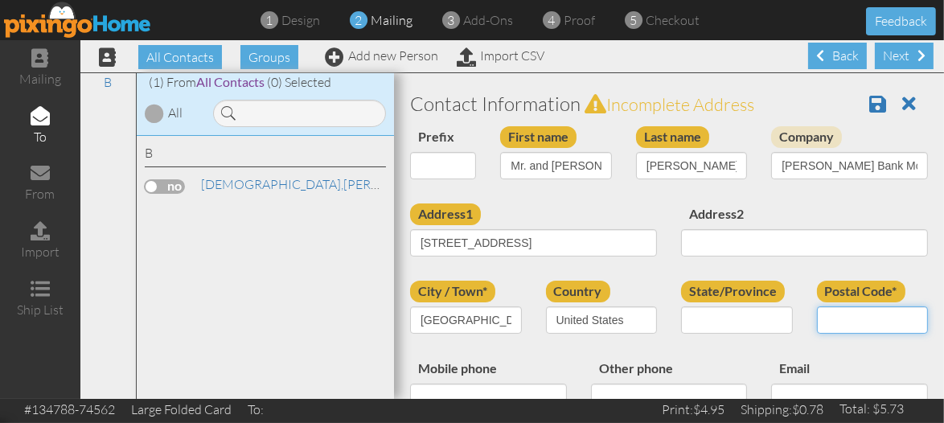
type input "75248"
type input "2146766399"
type input "[PERSON_NAME][EMAIL_ADDRESS][PERSON_NAME][DOMAIN_NAME]"
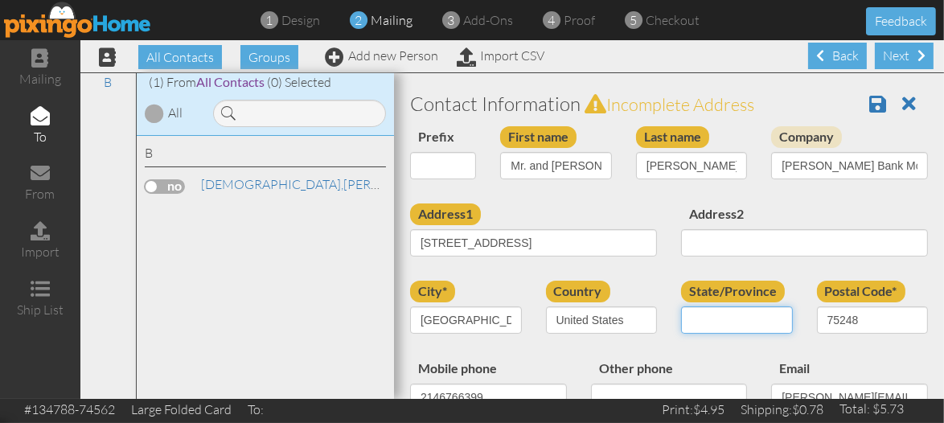
select select "object:3077"
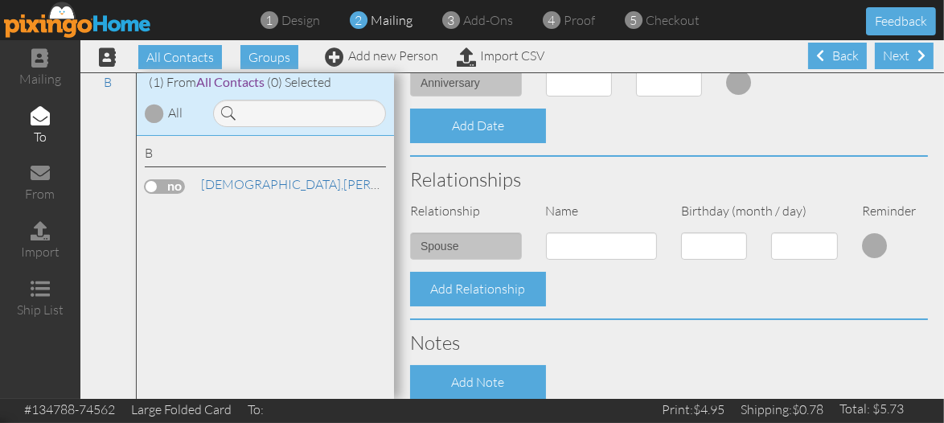
scroll to position [643, 0]
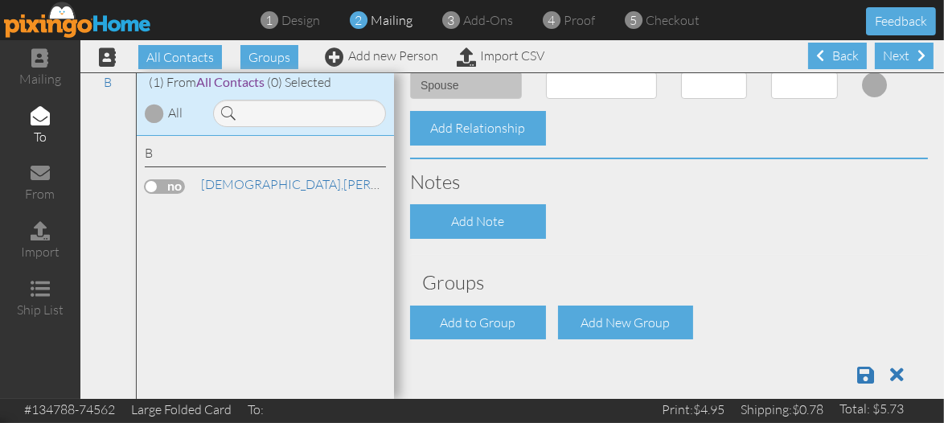
click at [882, 51] on div "Next" at bounding box center [904, 56] width 59 height 27
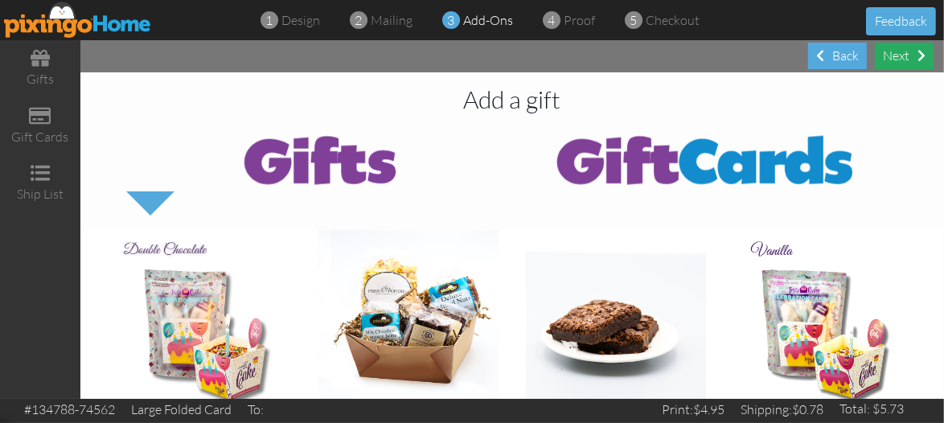
click at [911, 52] on div "Next" at bounding box center [904, 56] width 59 height 27
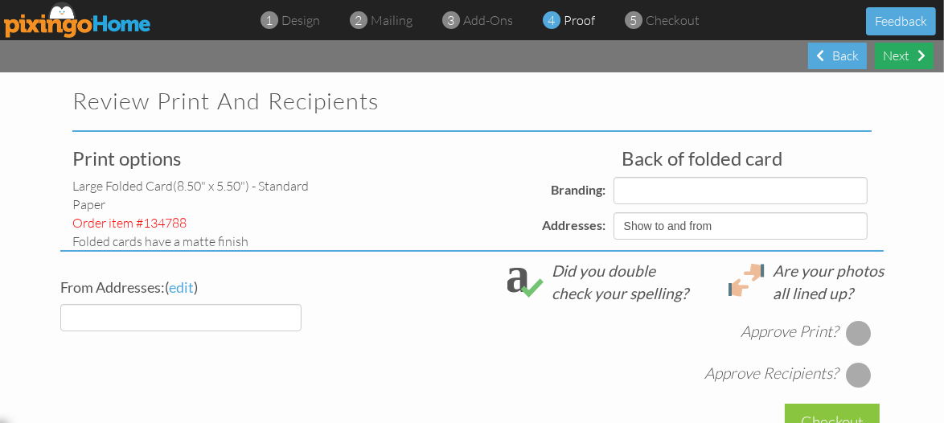
select select "object:3287"
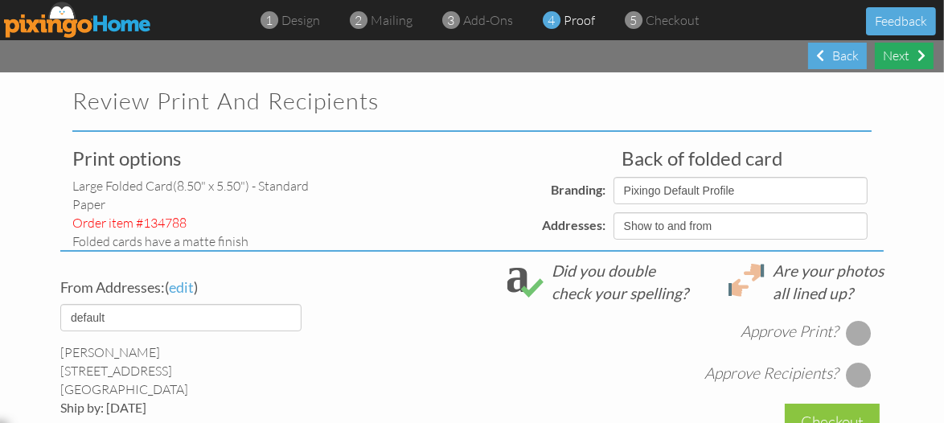
select select "object:3289"
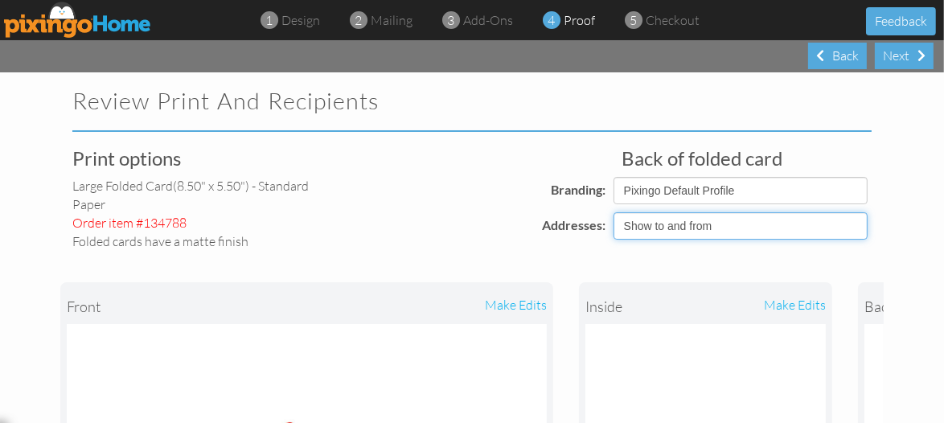
click at [853, 220] on select "Show to and from Show from only Hide to and from" at bounding box center [741, 225] width 254 height 27
click at [614, 212] on select "Show to and from Show from only Hide to and from" at bounding box center [741, 225] width 254 height 27
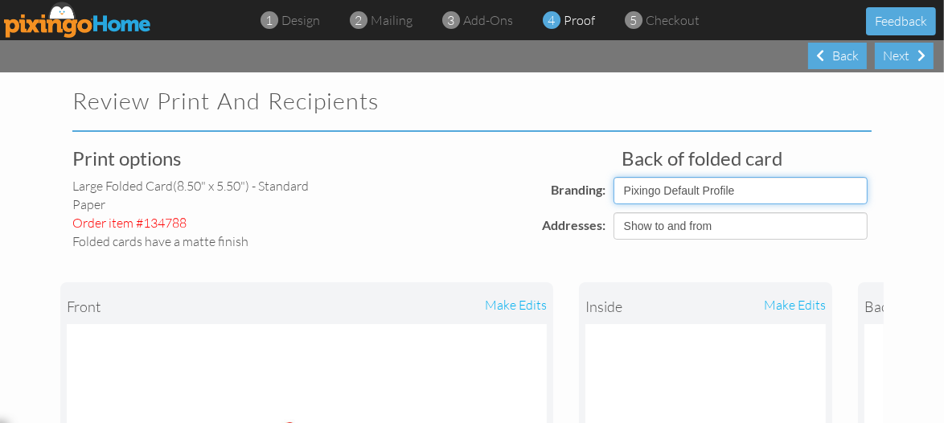
click at [854, 187] on select "Pixingo Default Profile" at bounding box center [741, 190] width 254 height 27
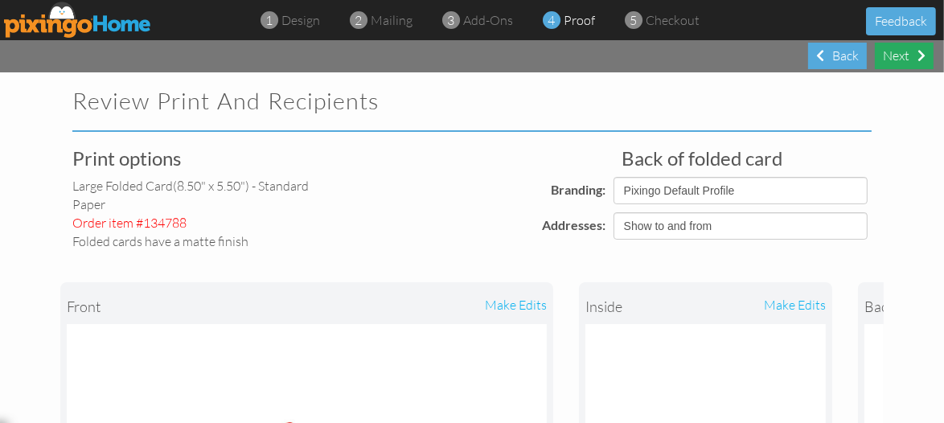
click at [902, 54] on div "Next" at bounding box center [904, 56] width 59 height 27
